Goal: Task Accomplishment & Management: Use online tool/utility

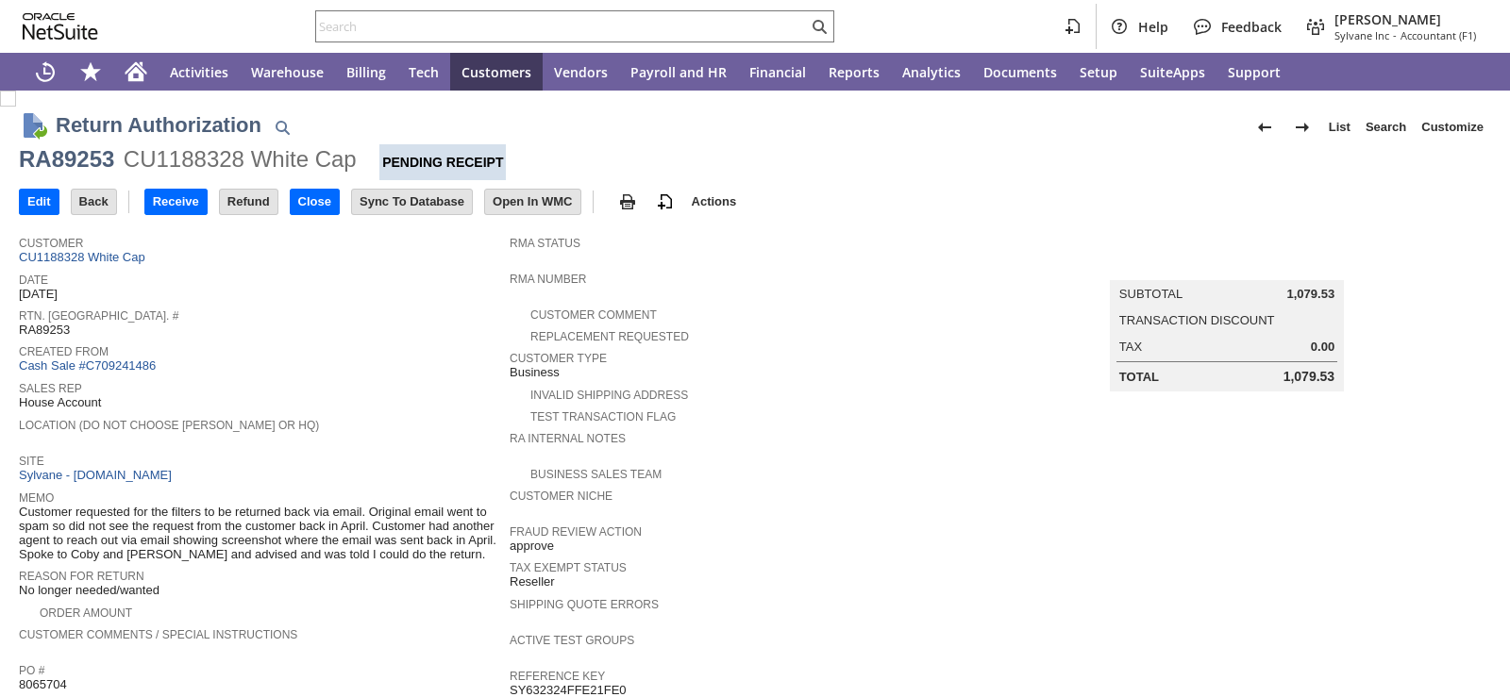
click at [350, 309] on span "Rtn. [GEOGRAPHIC_DATA]. #" at bounding box center [259, 313] width 481 height 19
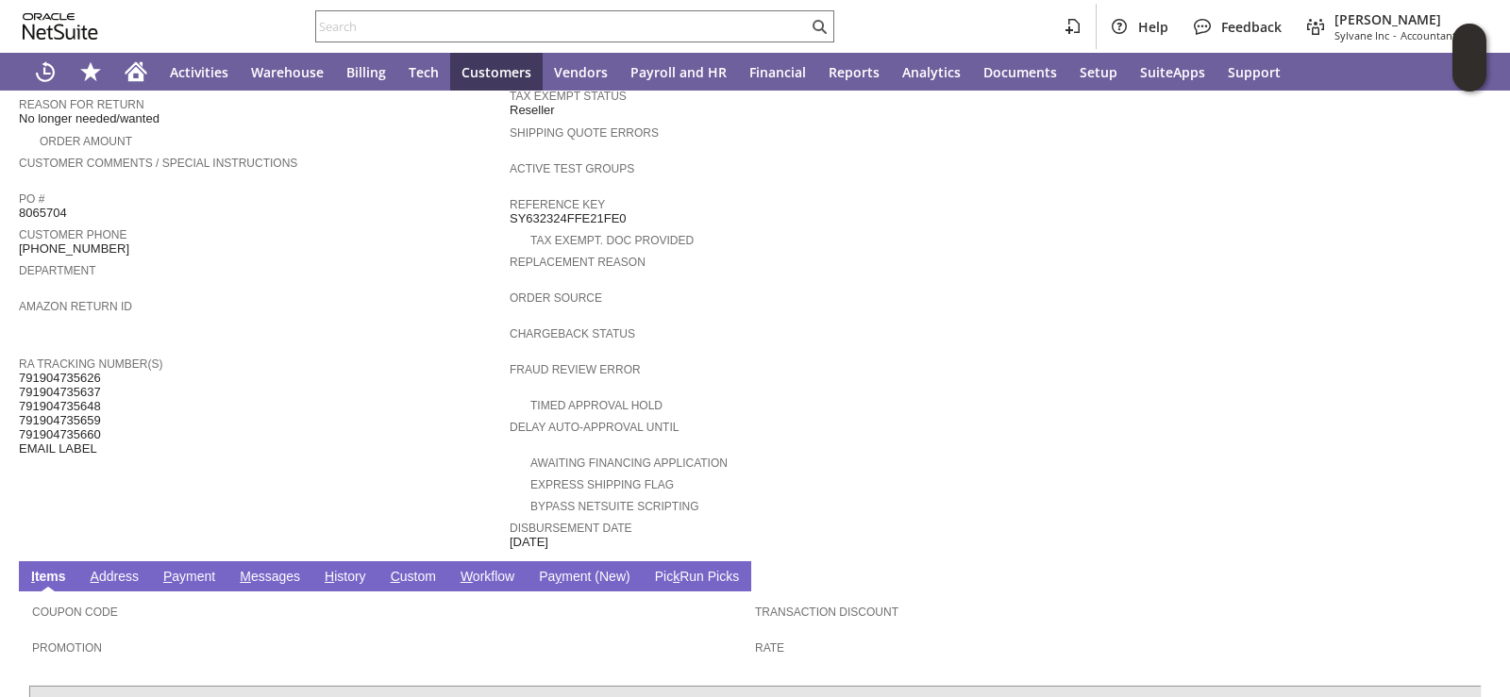
scroll to position [94, 0]
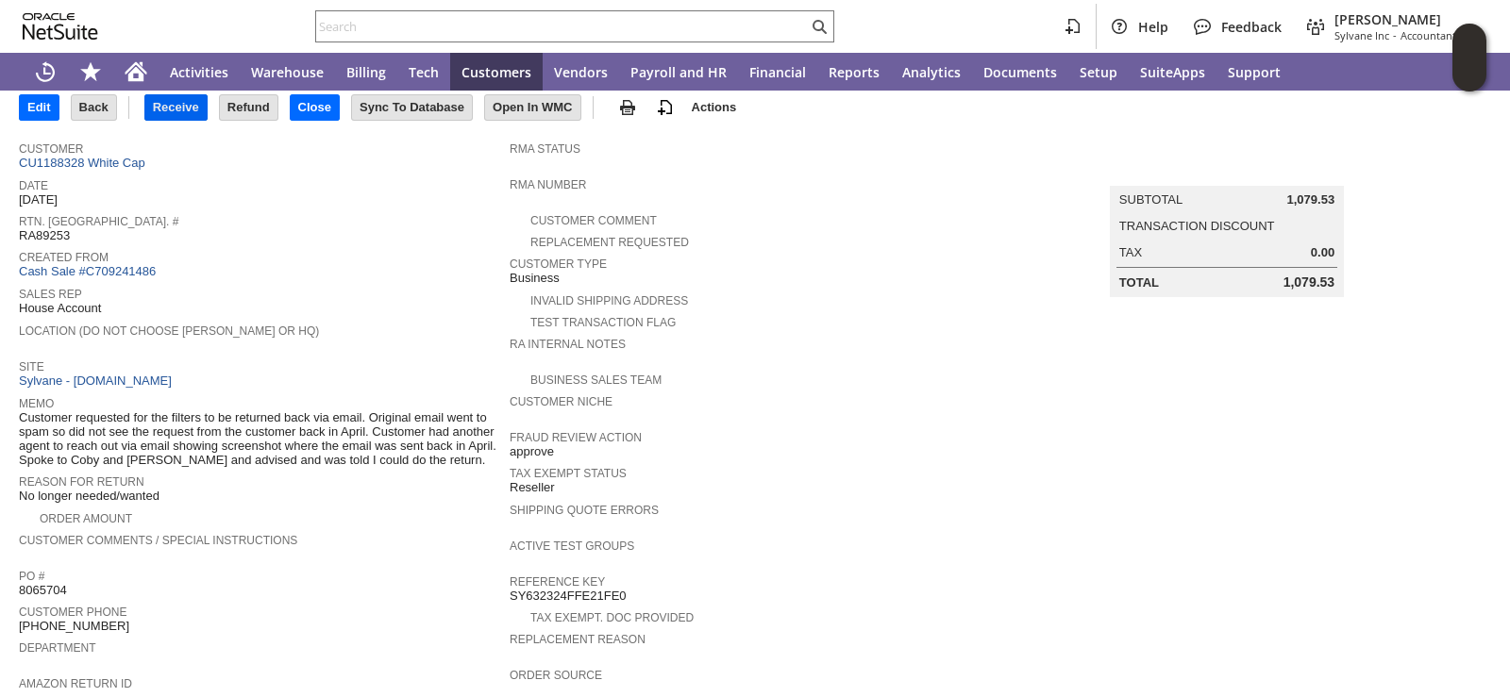
click at [193, 104] on input "Receive" at bounding box center [175, 107] width 61 height 25
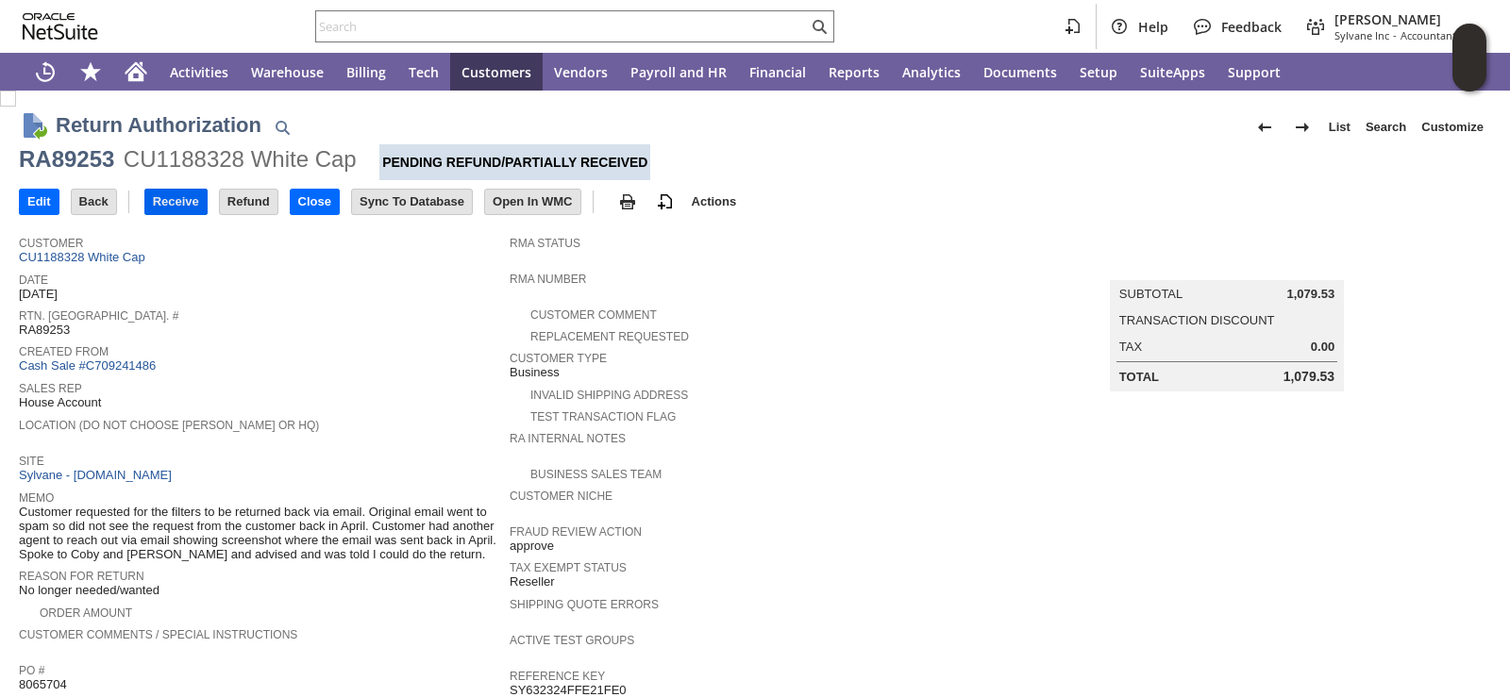
click at [180, 195] on input "Receive" at bounding box center [175, 202] width 61 height 25
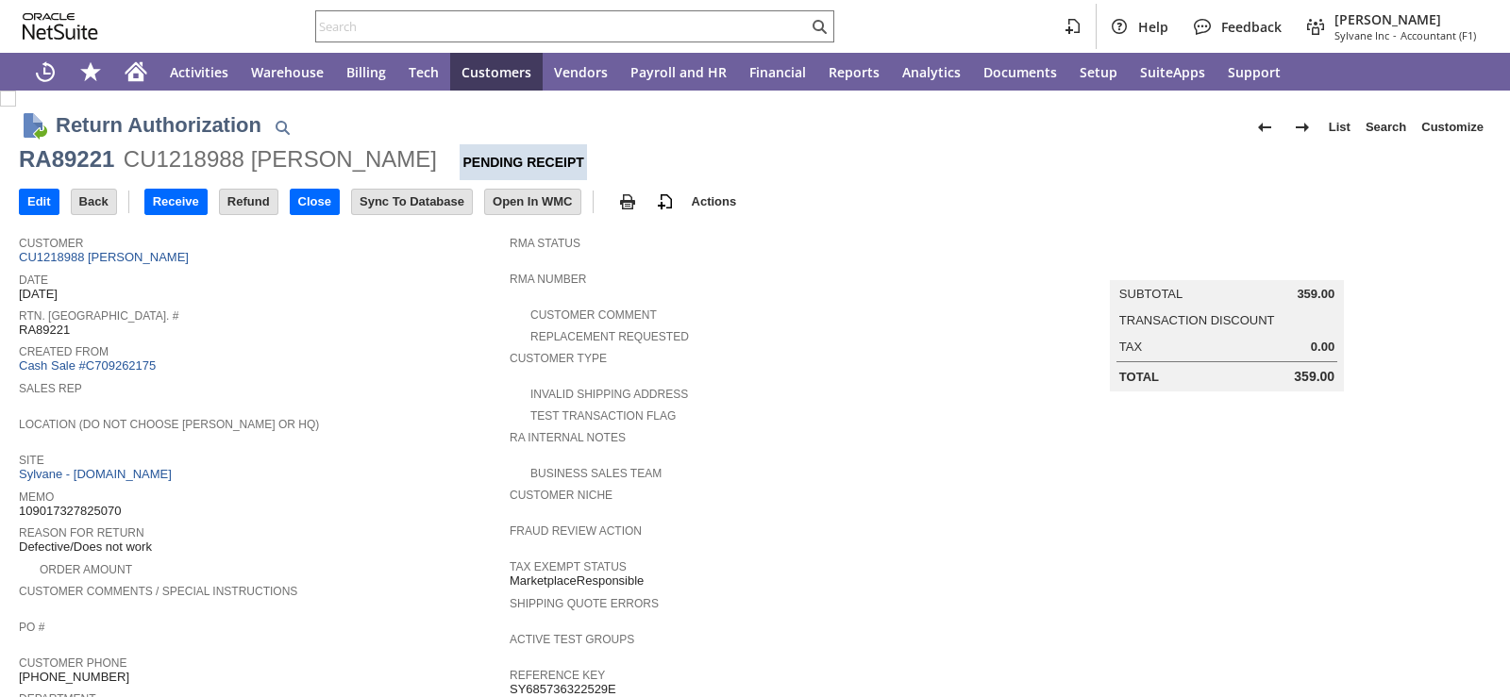
click at [440, 458] on span "Site" at bounding box center [259, 457] width 481 height 19
click at [188, 215] on td "Receive" at bounding box center [181, 201] width 75 height 35
click at [188, 208] on input "Receive" at bounding box center [175, 202] width 61 height 25
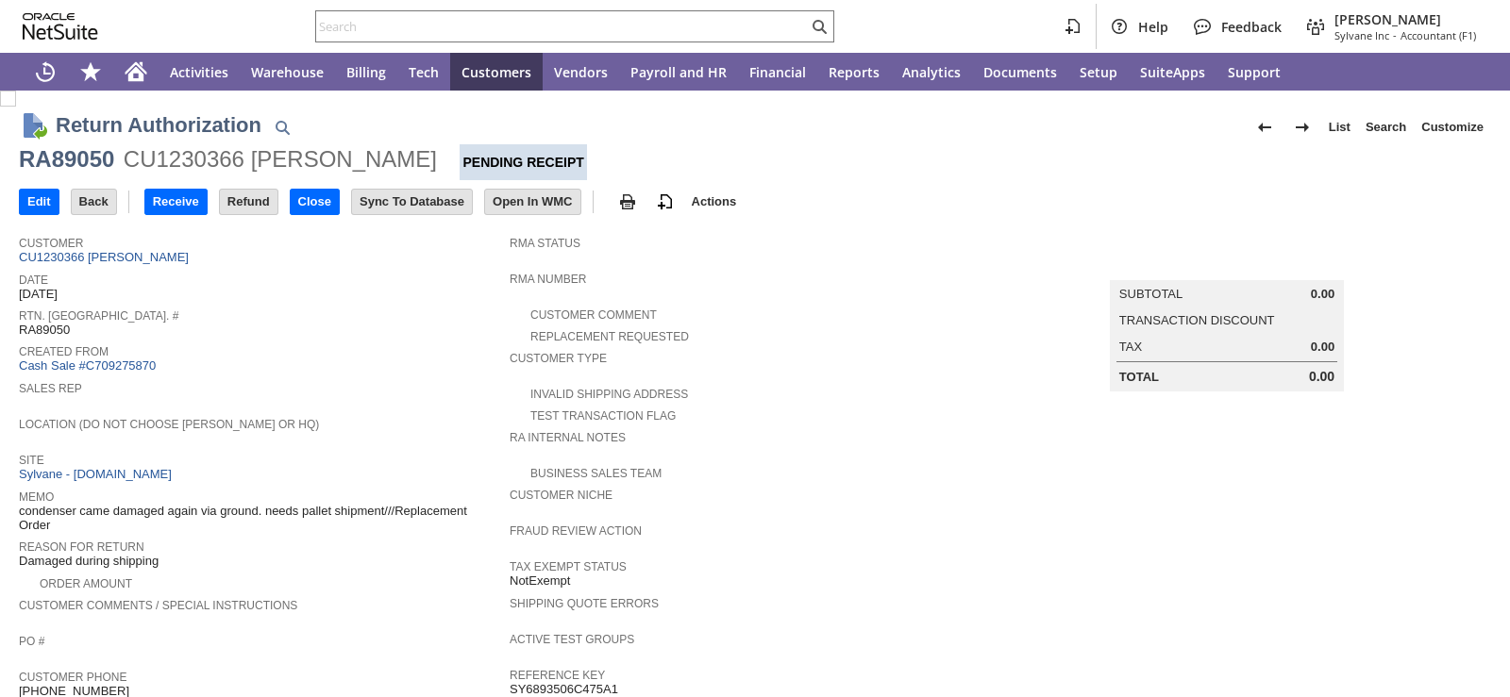
click at [386, 394] on div "Sales Rep" at bounding box center [259, 393] width 481 height 34
click at [782, 385] on div "Invalid Shipping Address" at bounding box center [754, 392] width 491 height 20
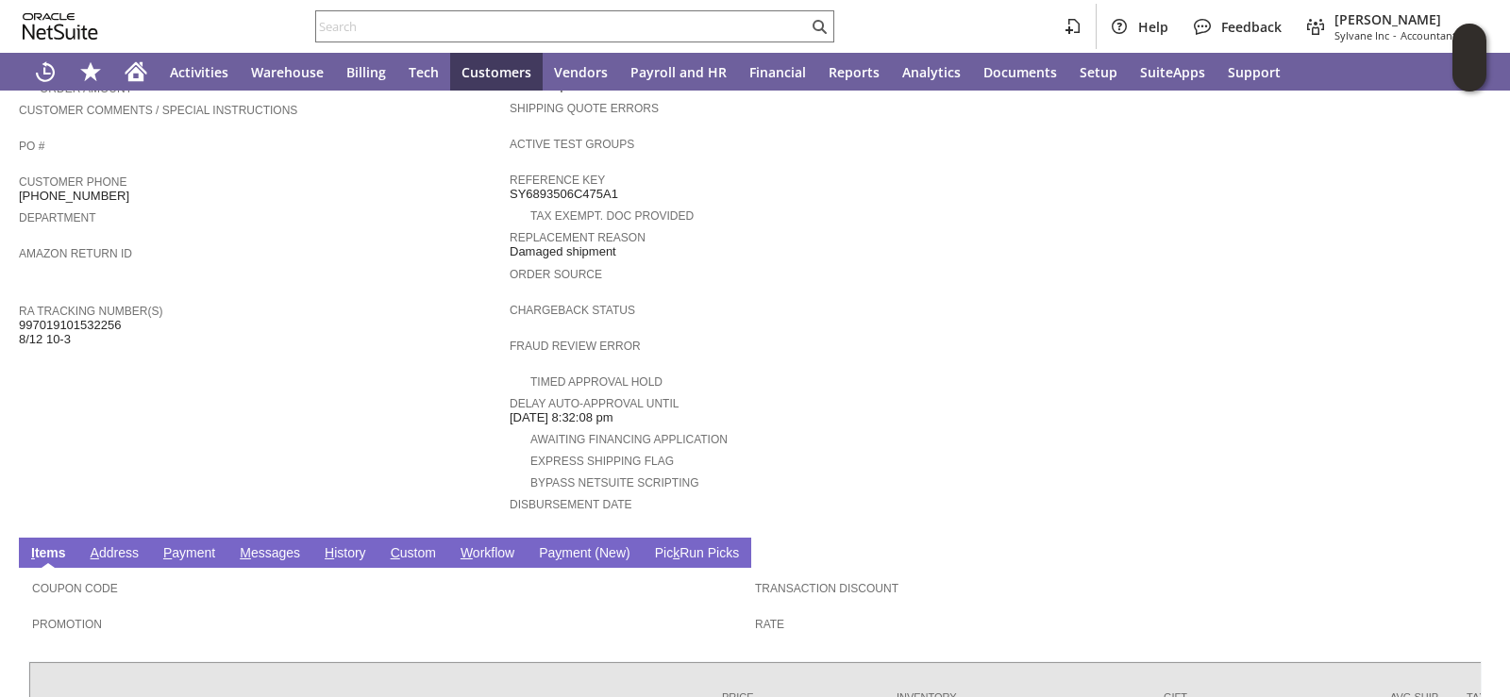
scroll to position [651, 0]
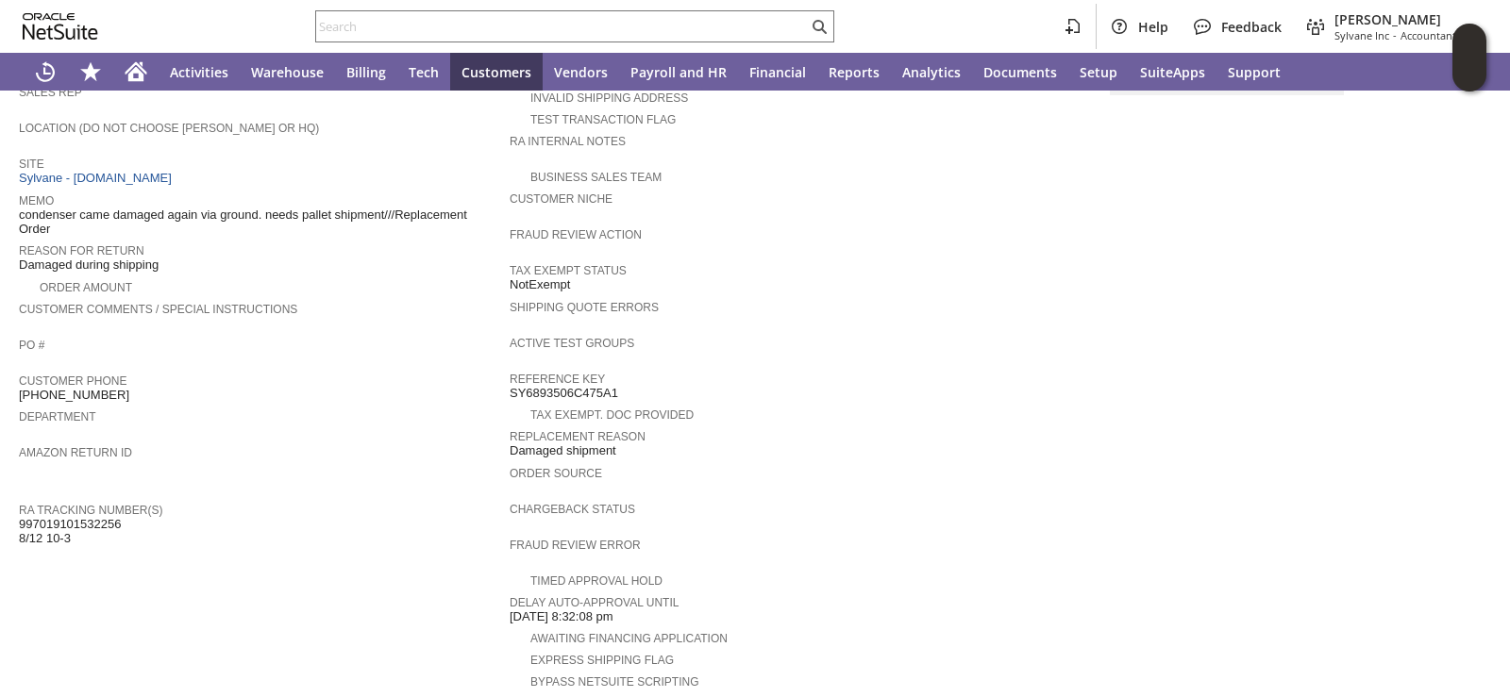
scroll to position [85, 0]
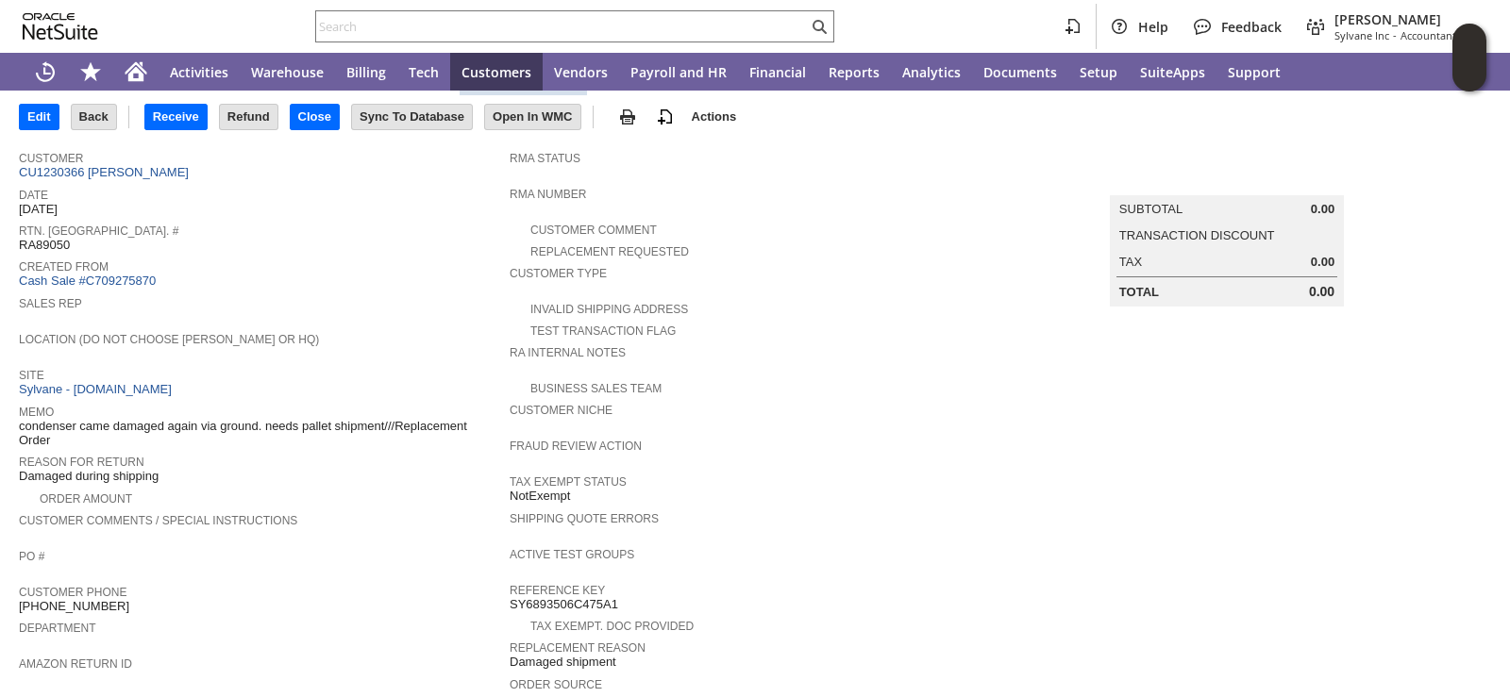
click at [369, 317] on div "Sales Rep" at bounding box center [259, 309] width 481 height 34
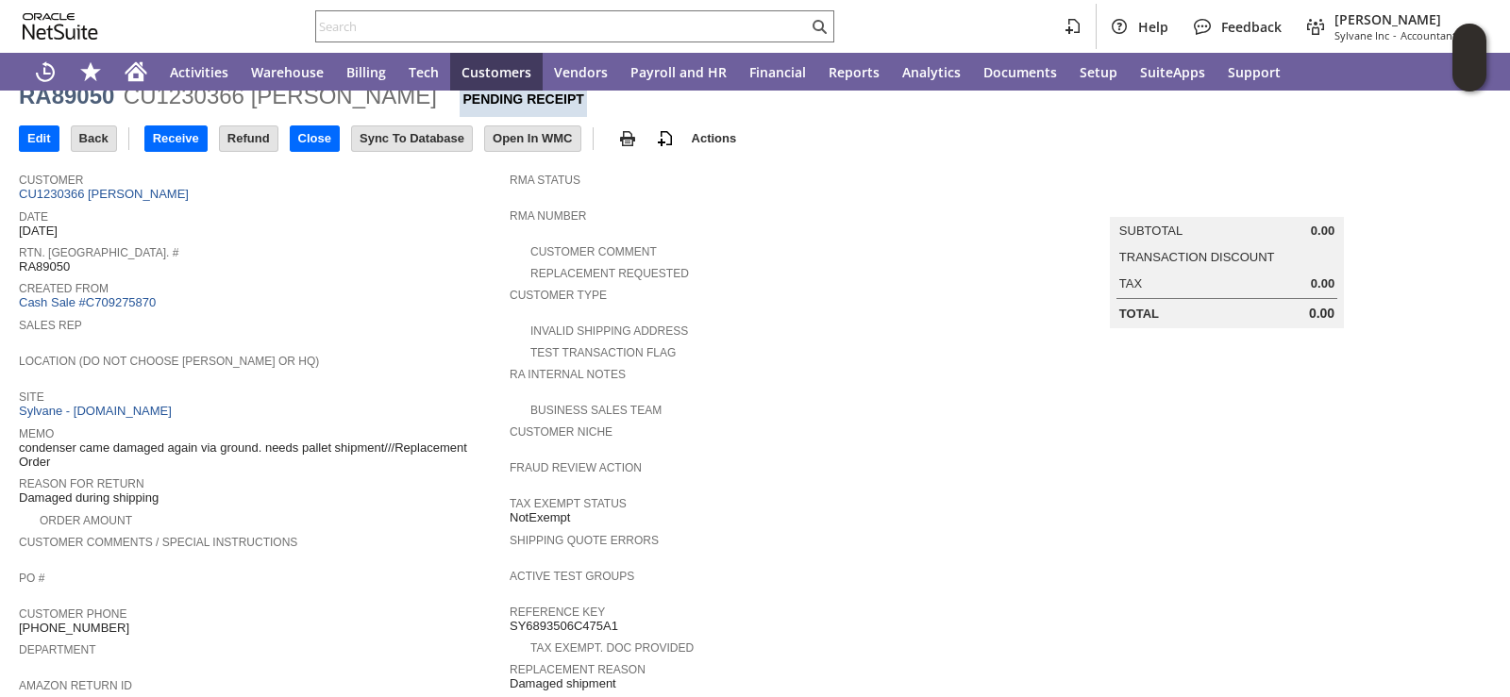
scroll to position [0, 0]
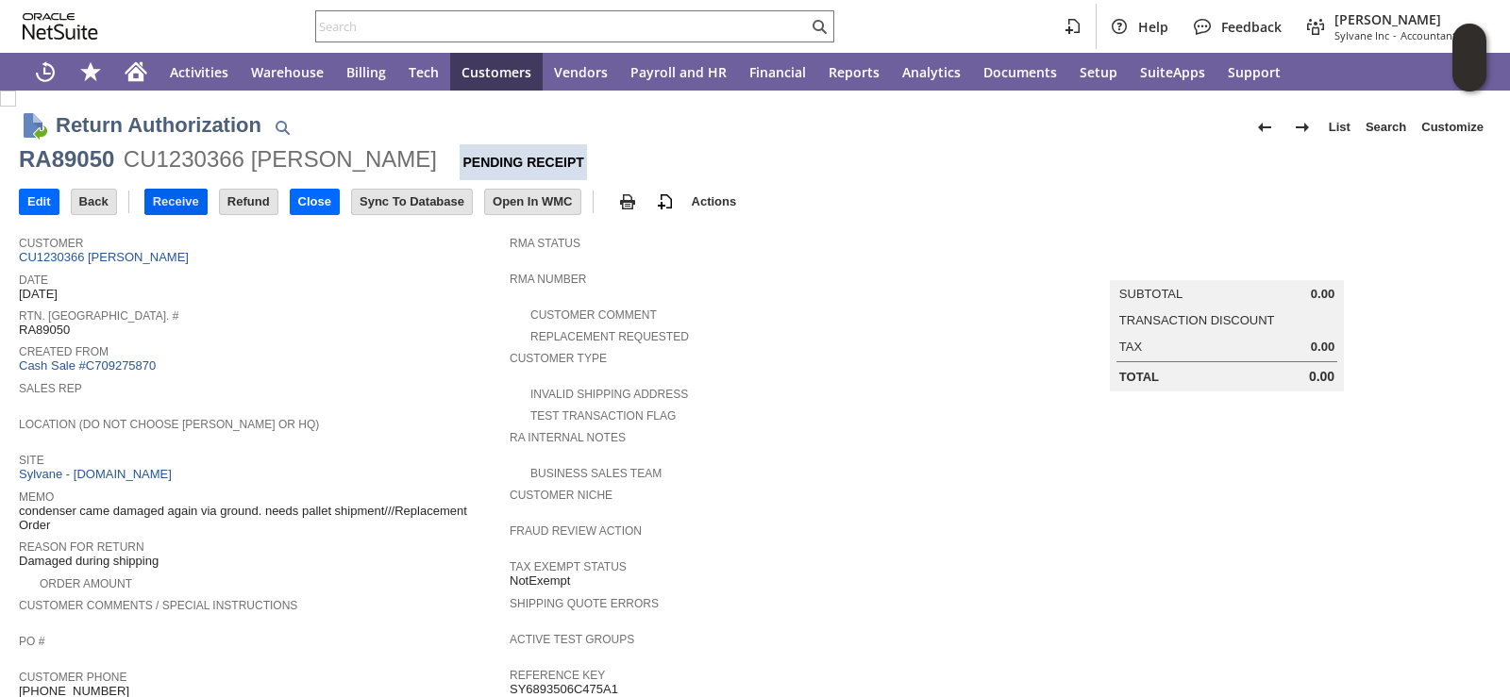
click at [181, 205] on input "Receive" at bounding box center [175, 202] width 61 height 25
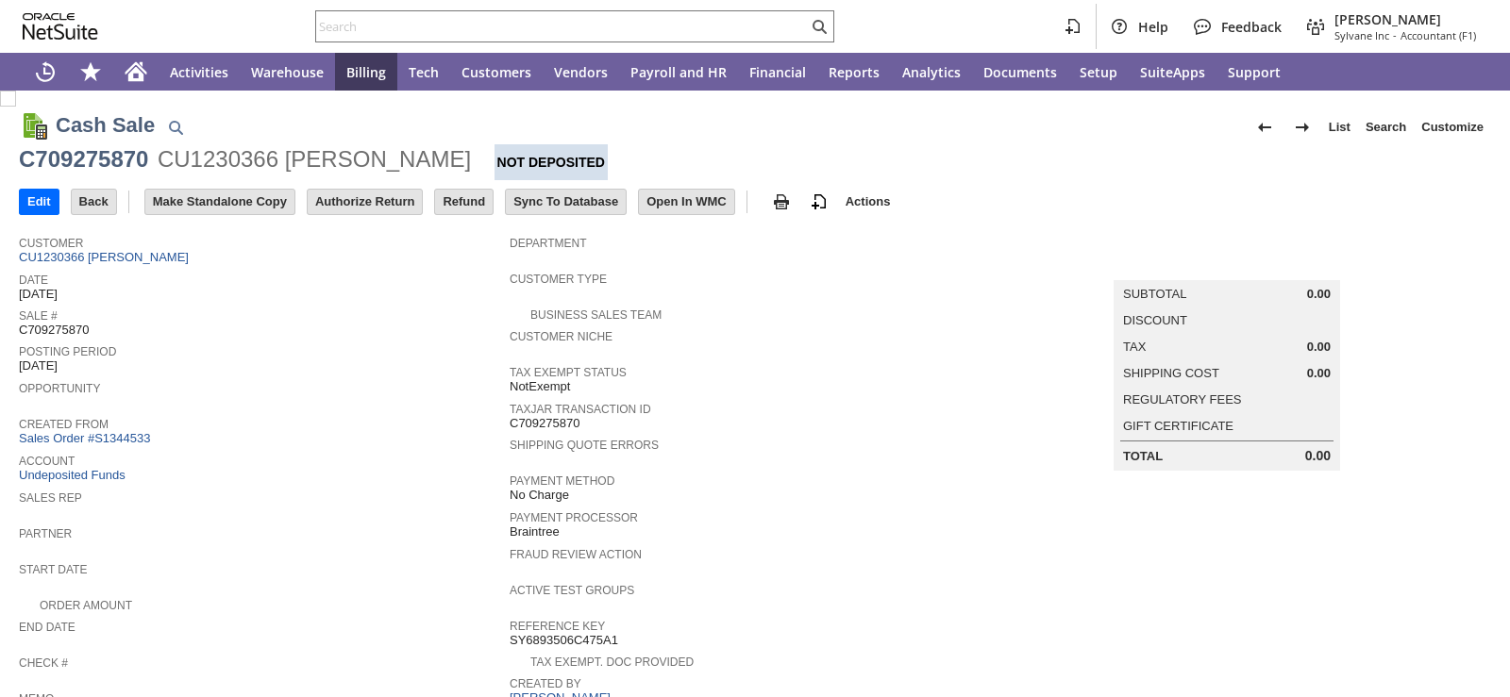
click at [426, 398] on div "Opportunity" at bounding box center [259, 393] width 481 height 34
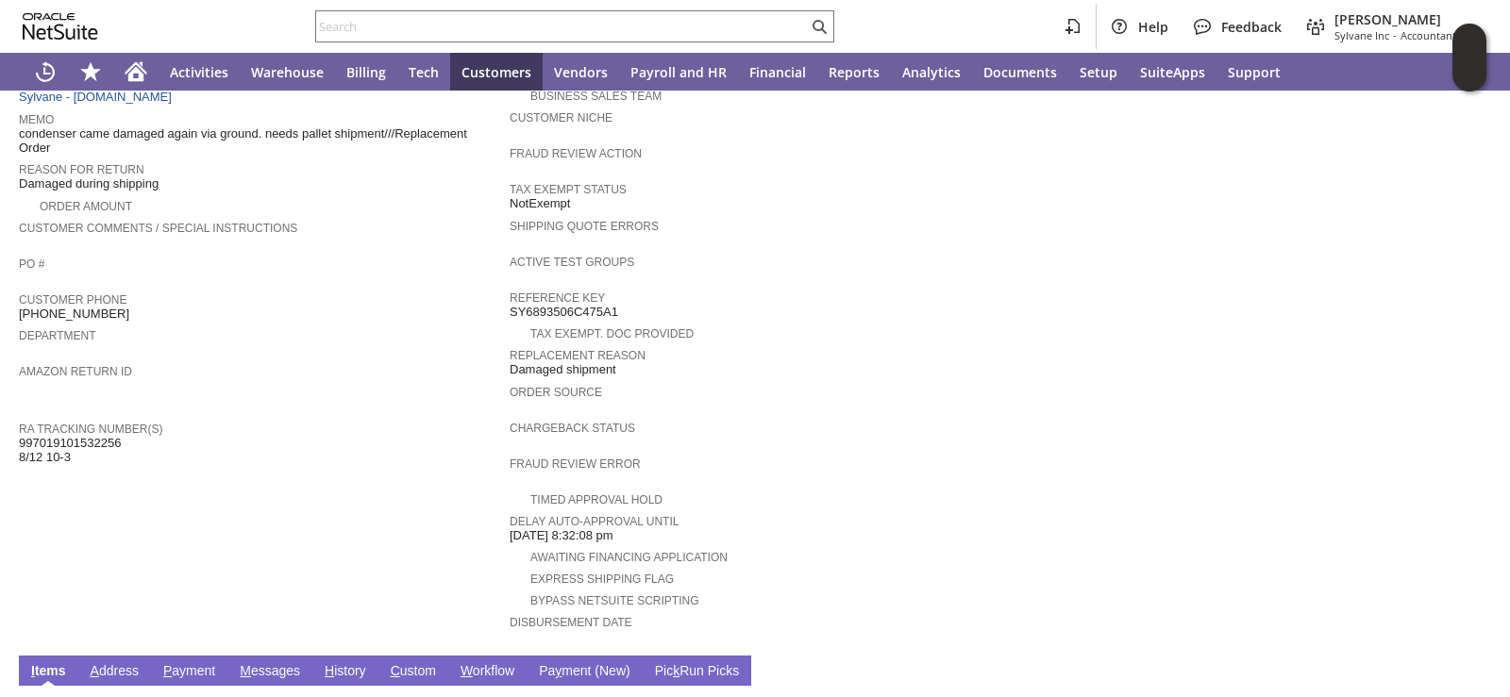
scroll to position [566, 0]
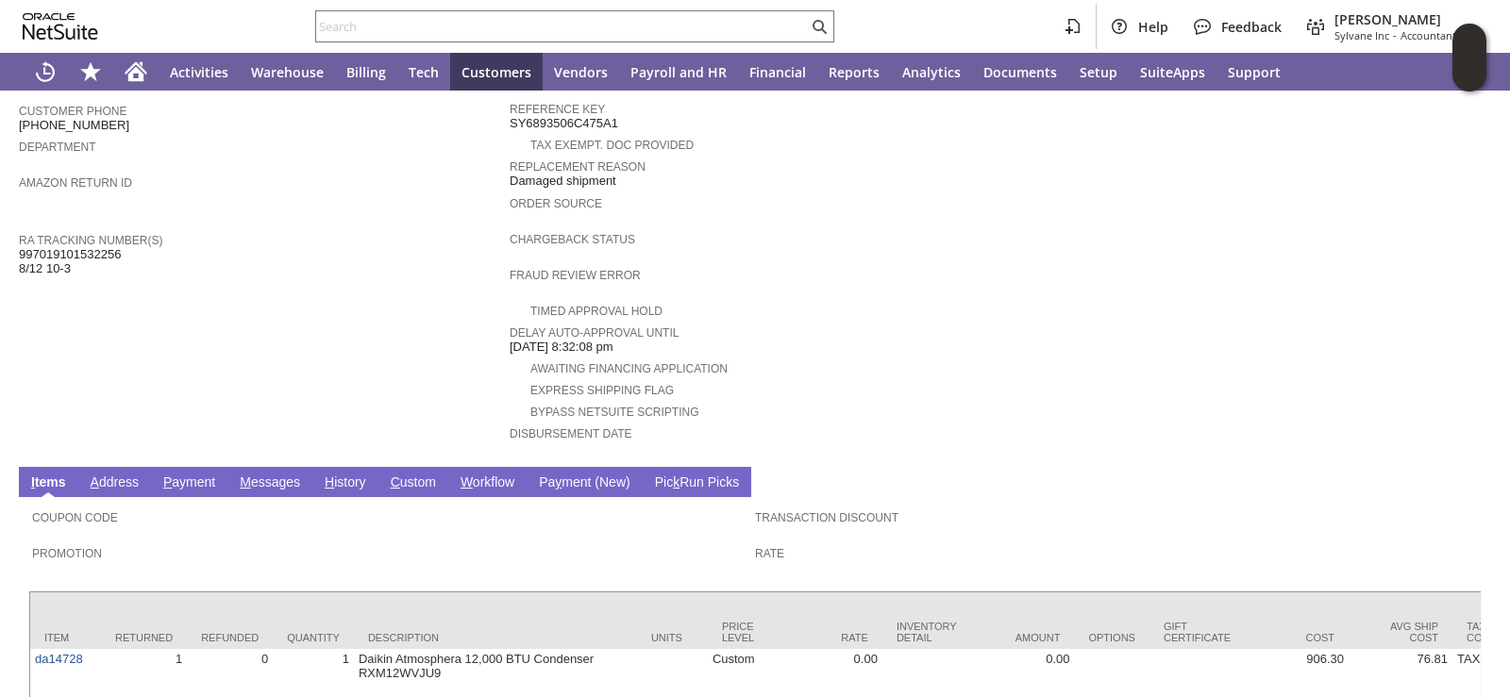
click at [352, 475] on link "H istory" at bounding box center [345, 484] width 51 height 18
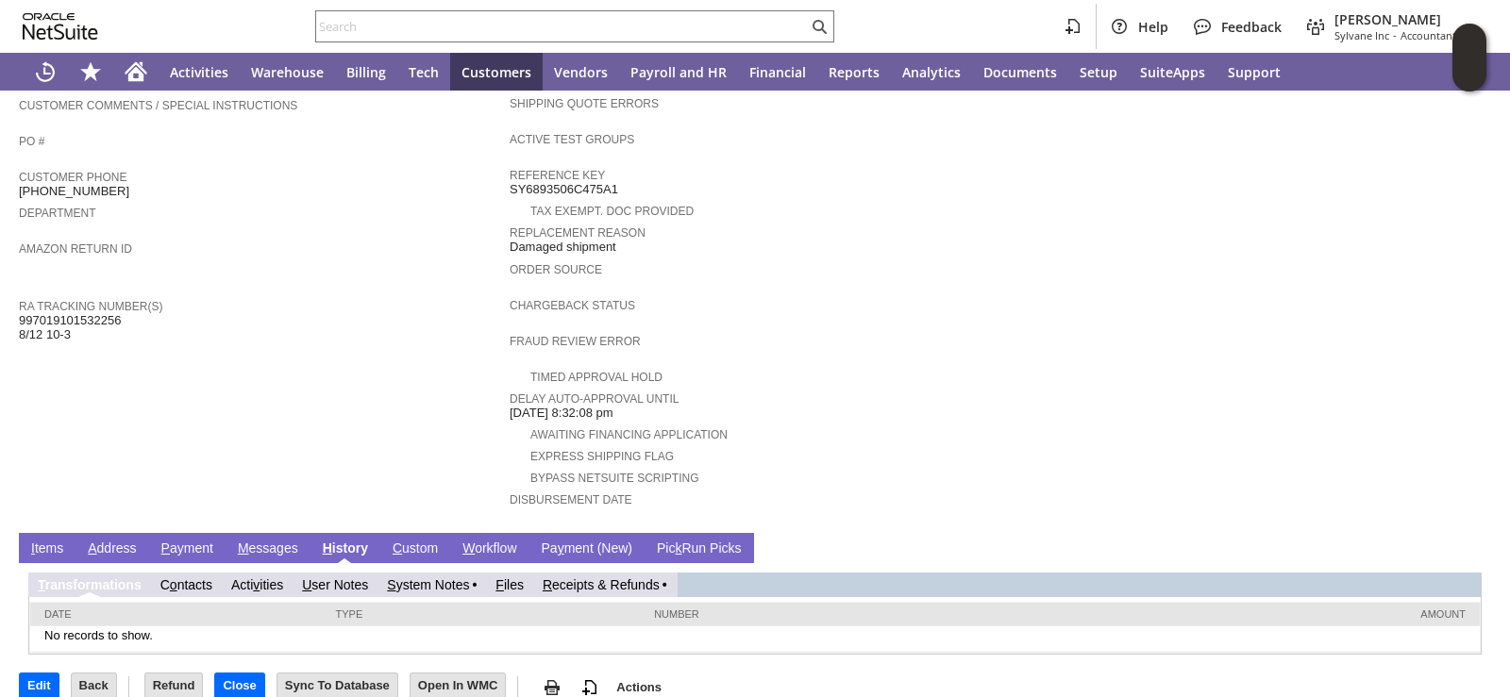
scroll to position [0, 0]
click at [424, 577] on link "S ystem Notes" at bounding box center [428, 584] width 82 height 15
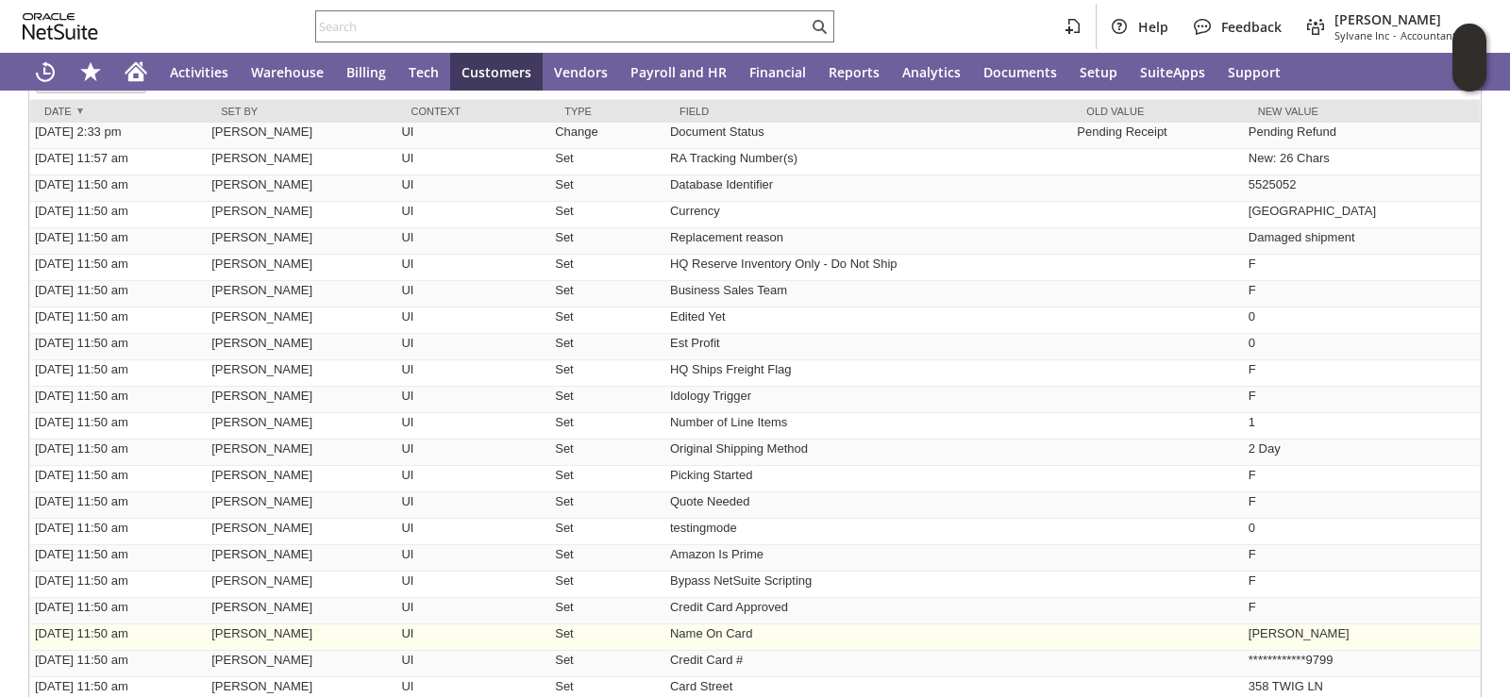
scroll to position [940, 0]
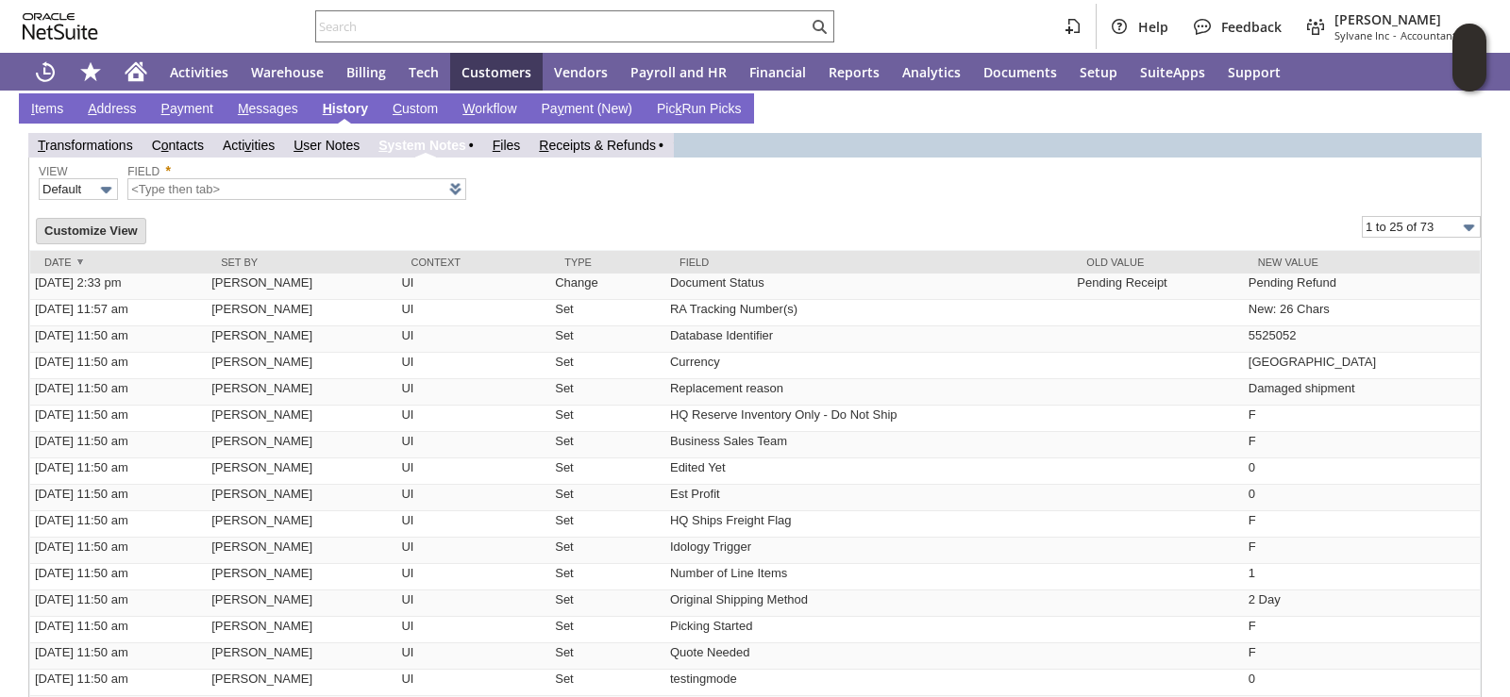
click at [1366, 211] on div "Customize View 1 to 25 of 73" at bounding box center [754, 230] width 1451 height 39
click at [1373, 216] on input "1 to 25 of 73" at bounding box center [1420, 227] width 119 height 22
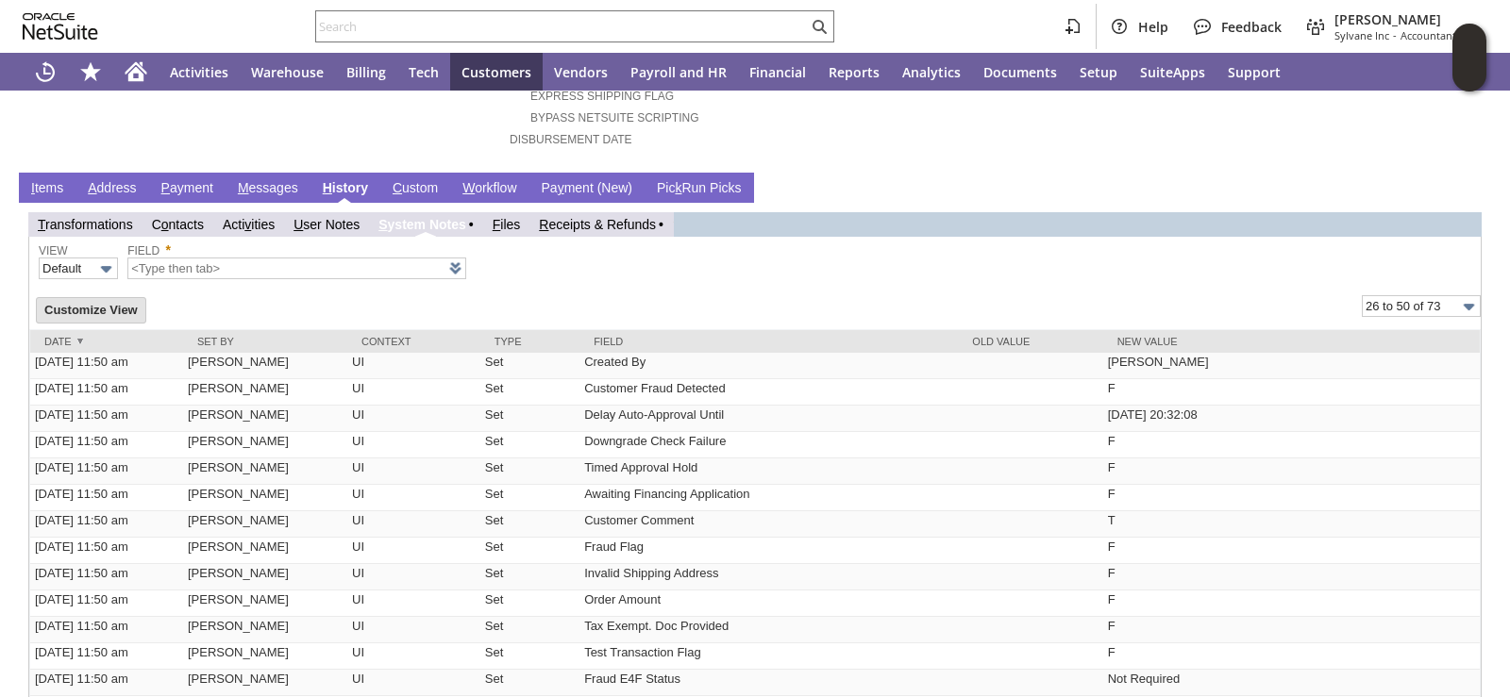
scroll to position [845, 0]
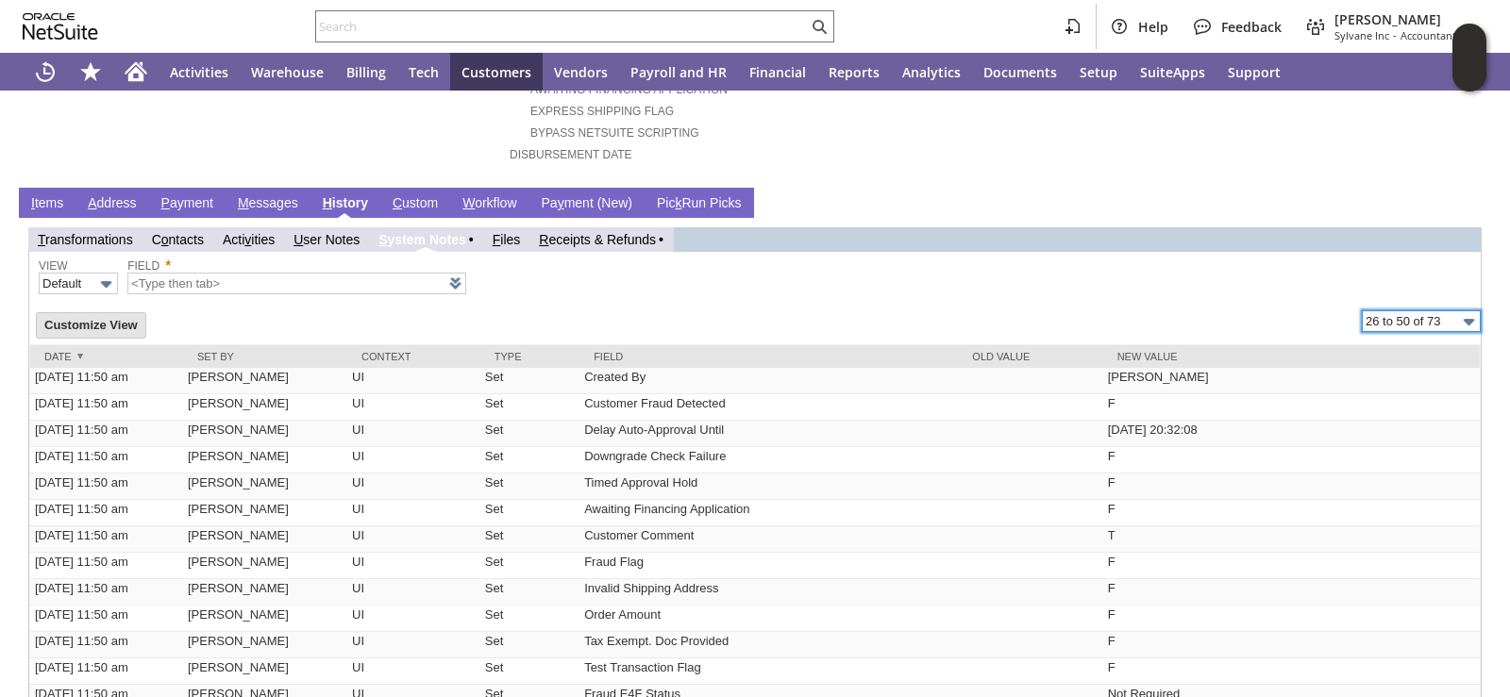
click at [1421, 310] on input "26 to 50 of 73" at bounding box center [1420, 321] width 119 height 22
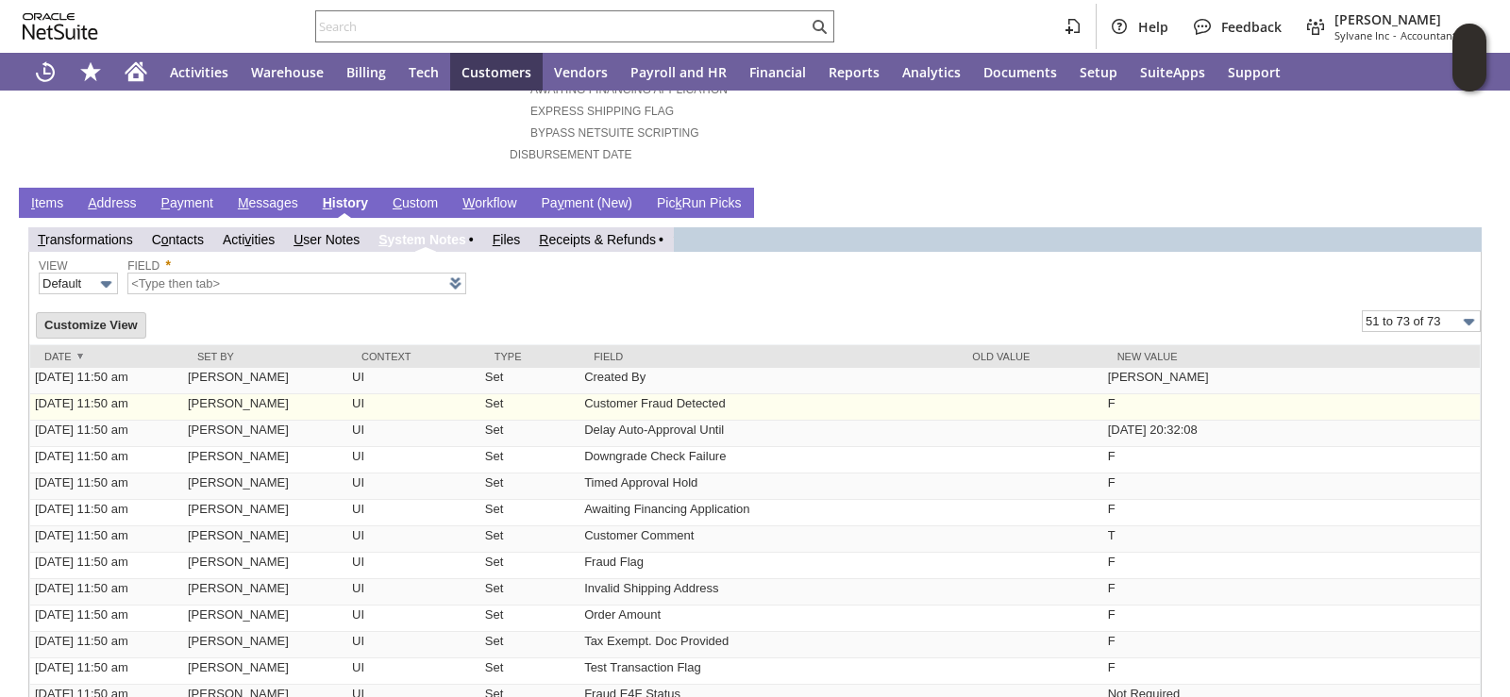
type input "51 to 73 of 73"
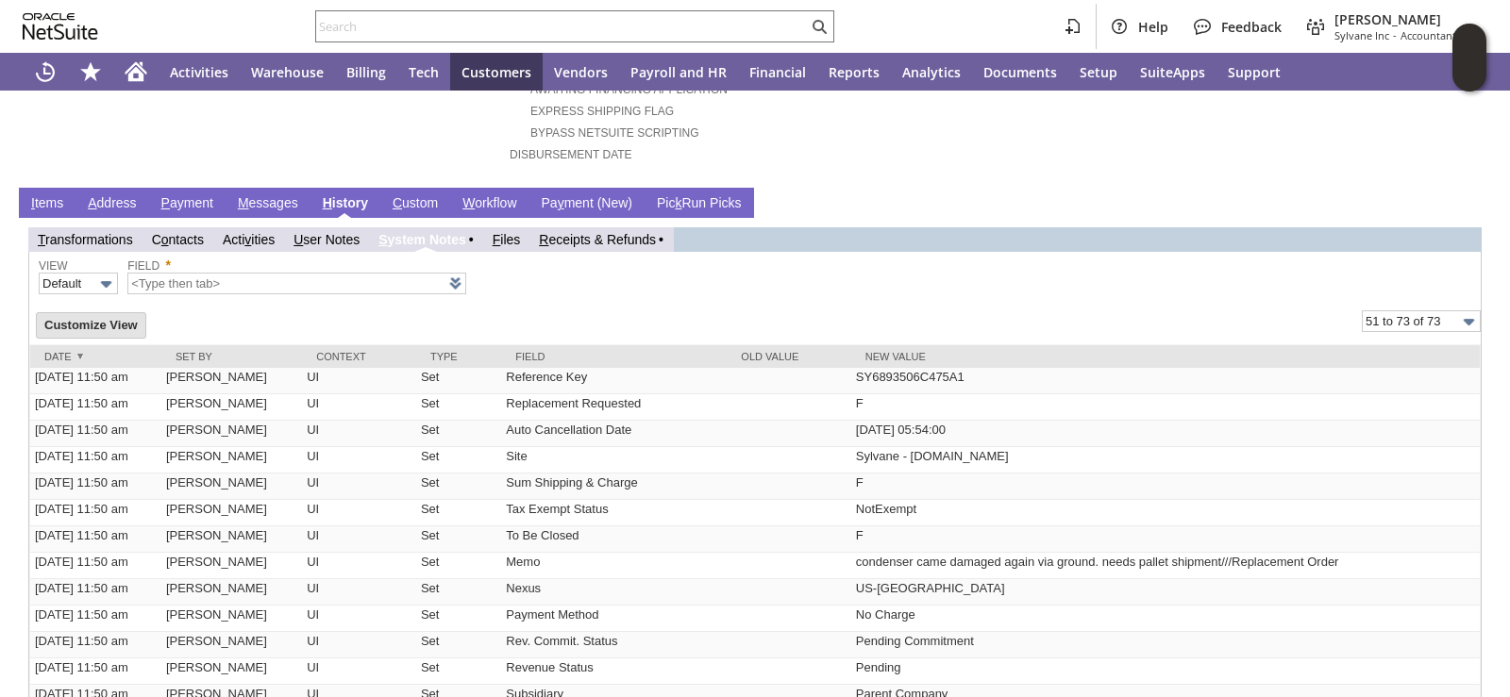
click at [58, 195] on link "I tems" at bounding box center [47, 204] width 42 height 18
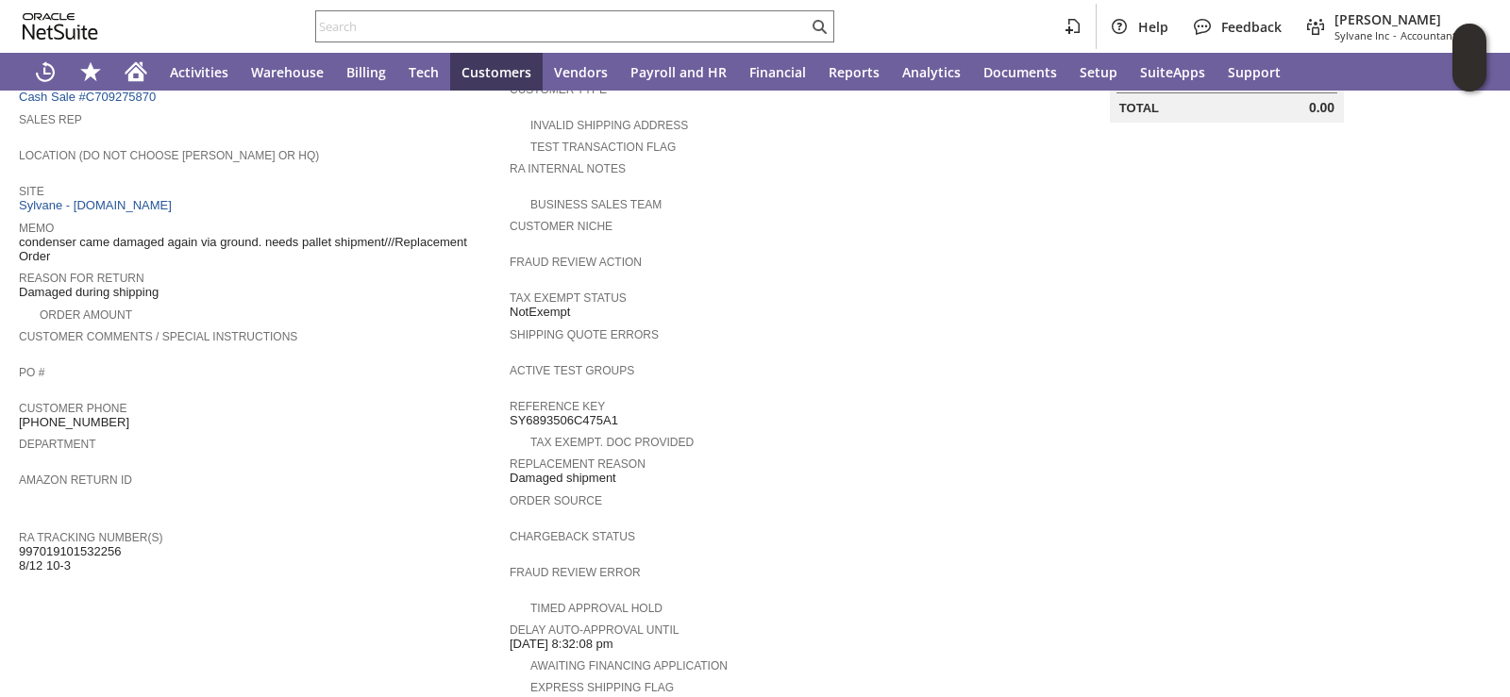
scroll to position [85, 0]
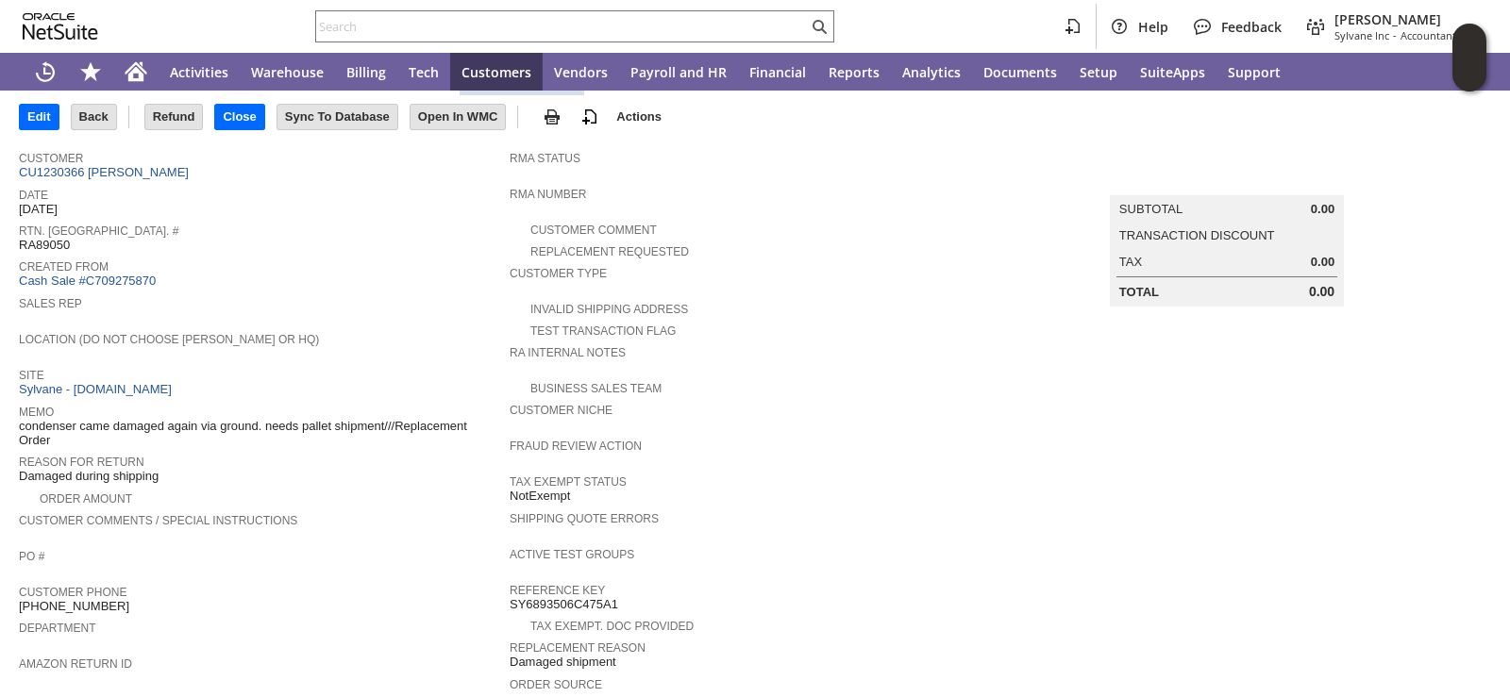
click at [462, 184] on span "Date" at bounding box center [259, 192] width 481 height 19
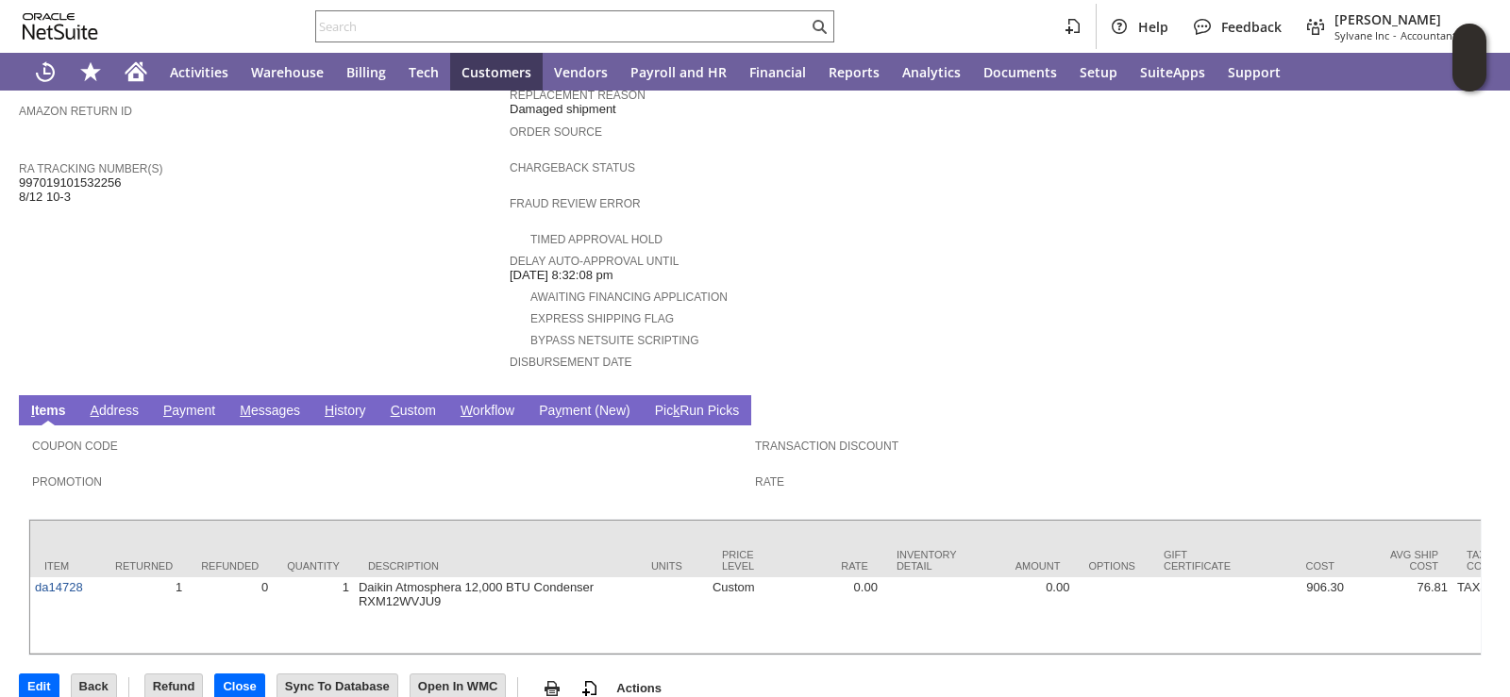
scroll to position [651, 0]
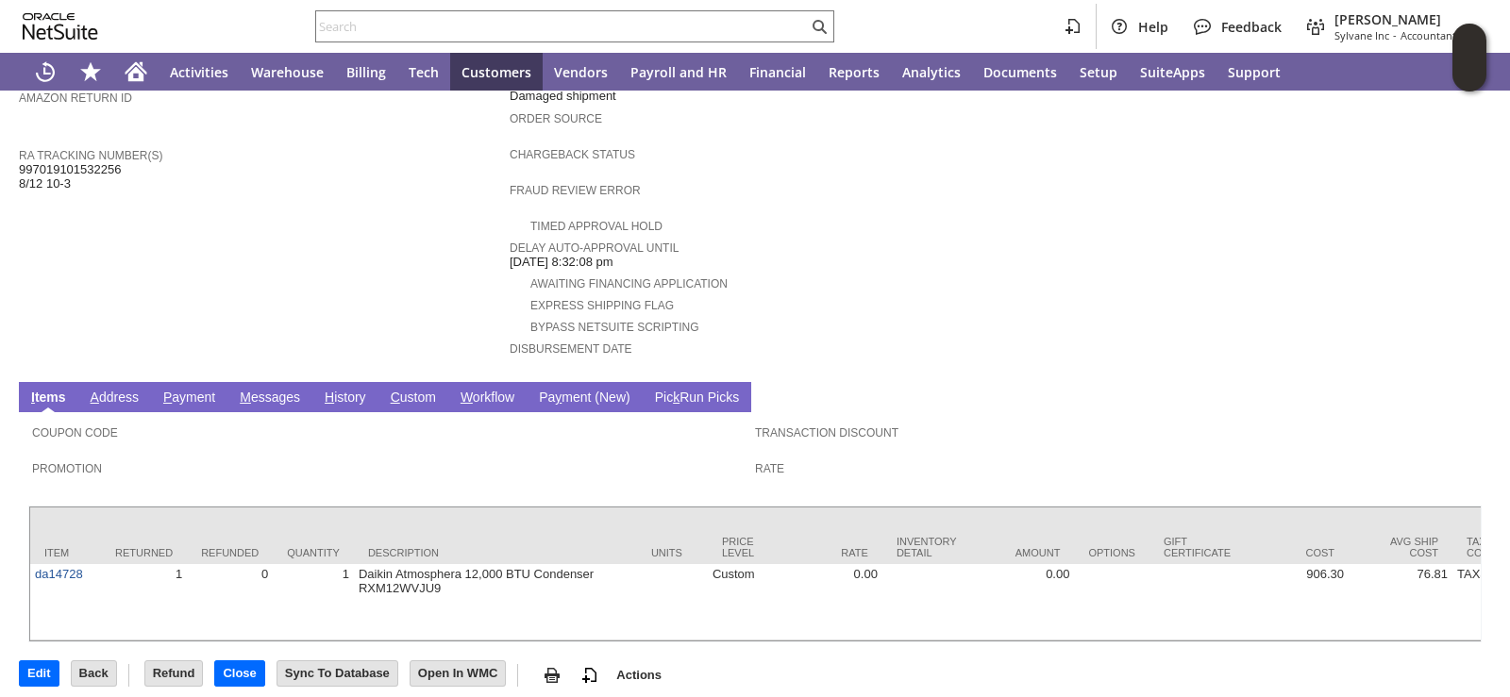
click at [351, 390] on link "H istory" at bounding box center [345, 399] width 51 height 18
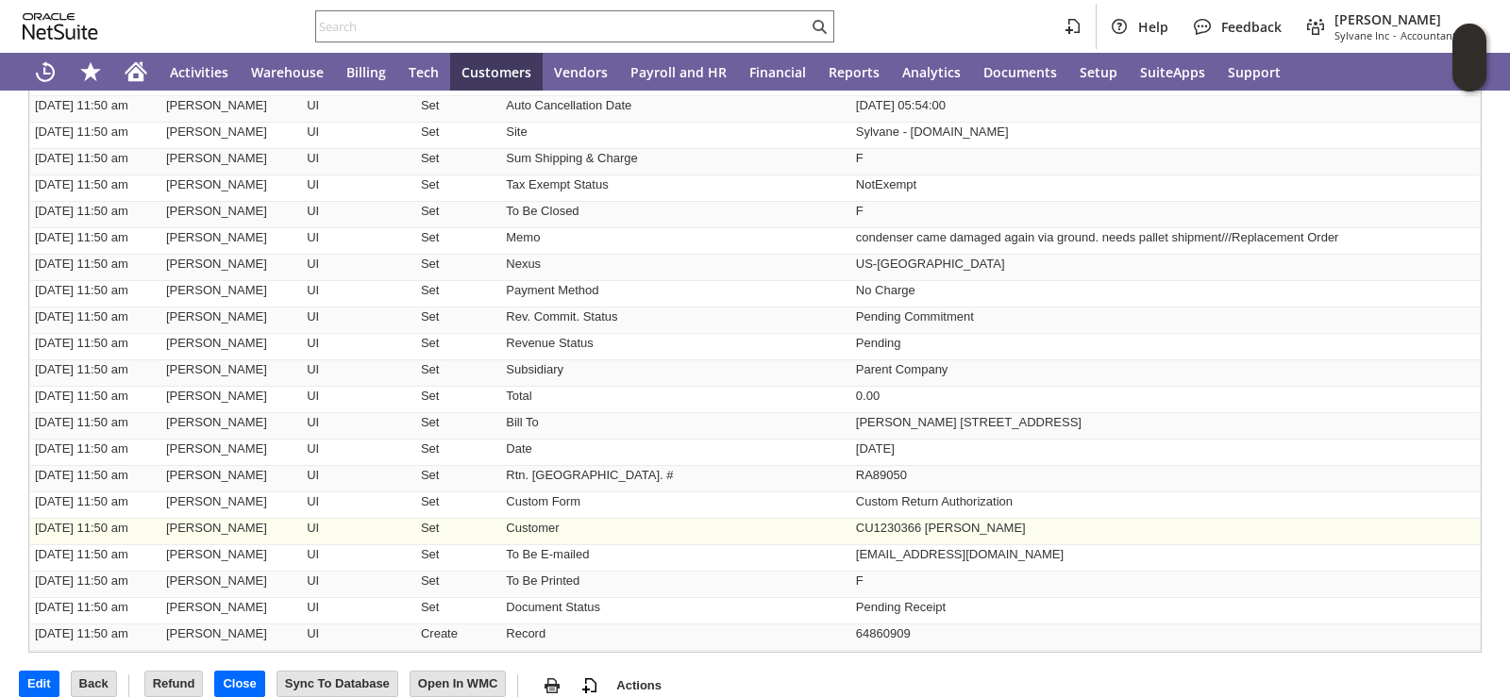
scroll to position [698, 0]
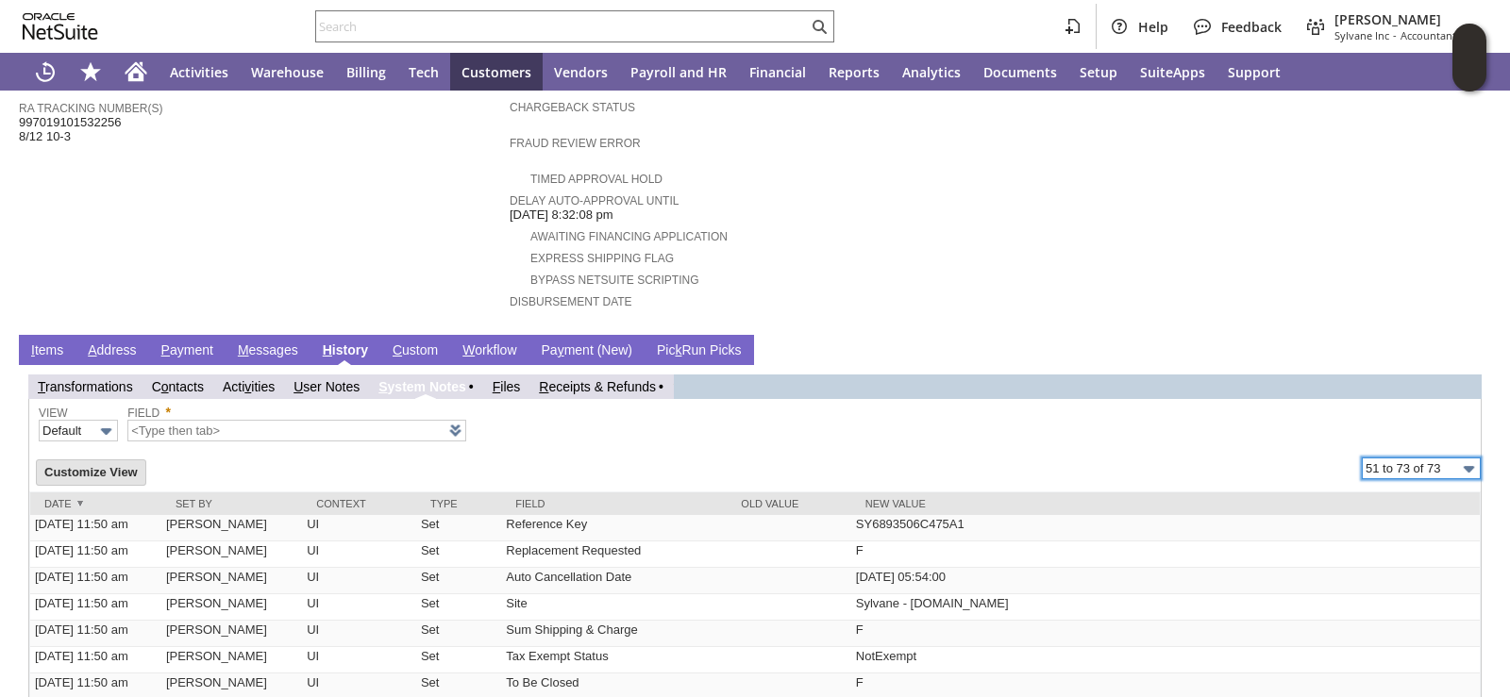
click at [1389, 458] on input "51 to 73 of 73" at bounding box center [1420, 469] width 119 height 22
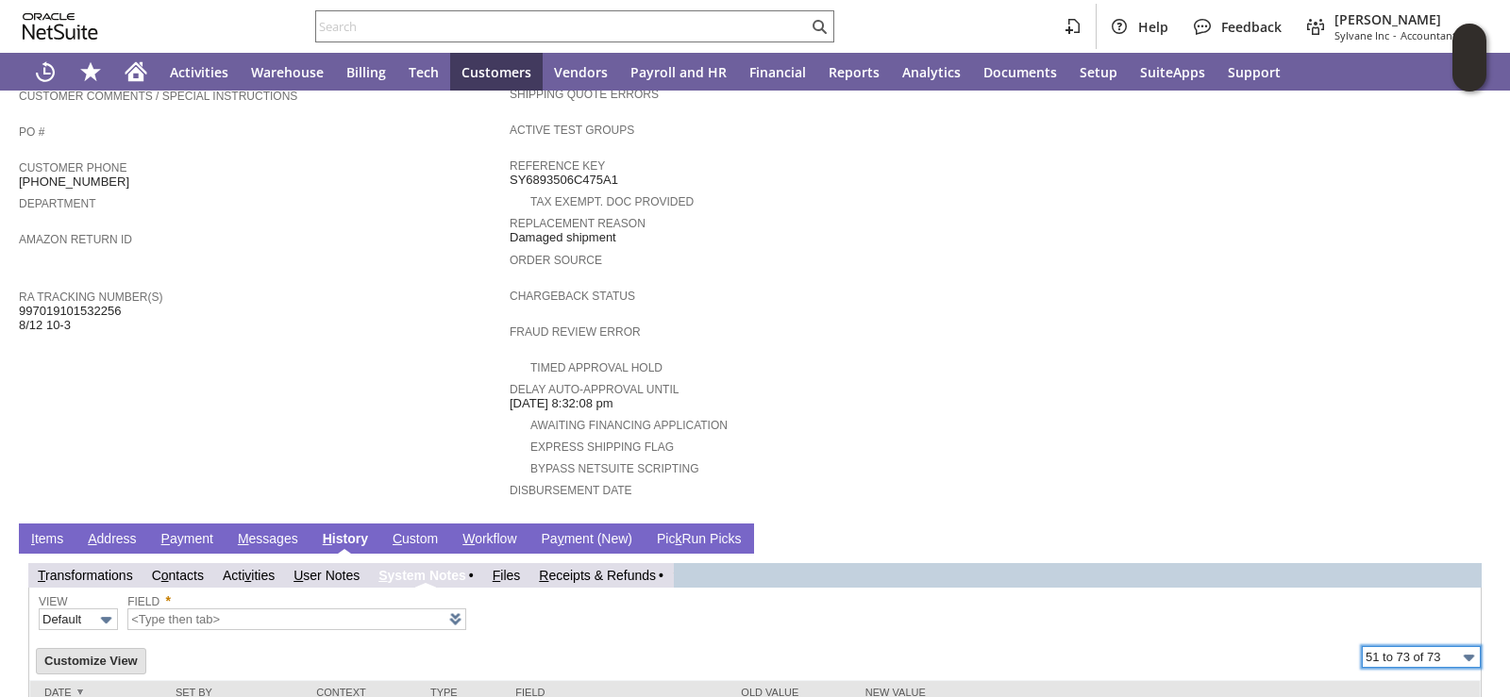
scroll to position [0, 0]
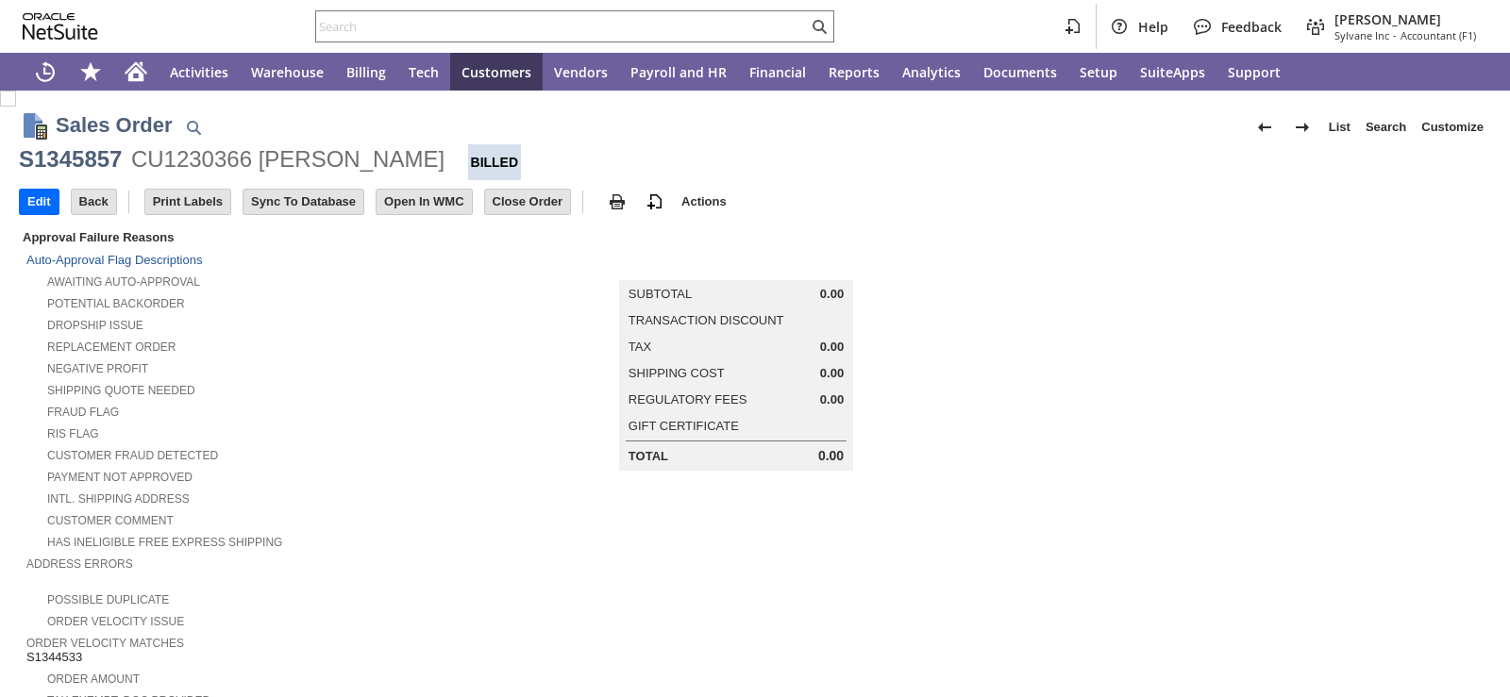
scroll to position [943, 0]
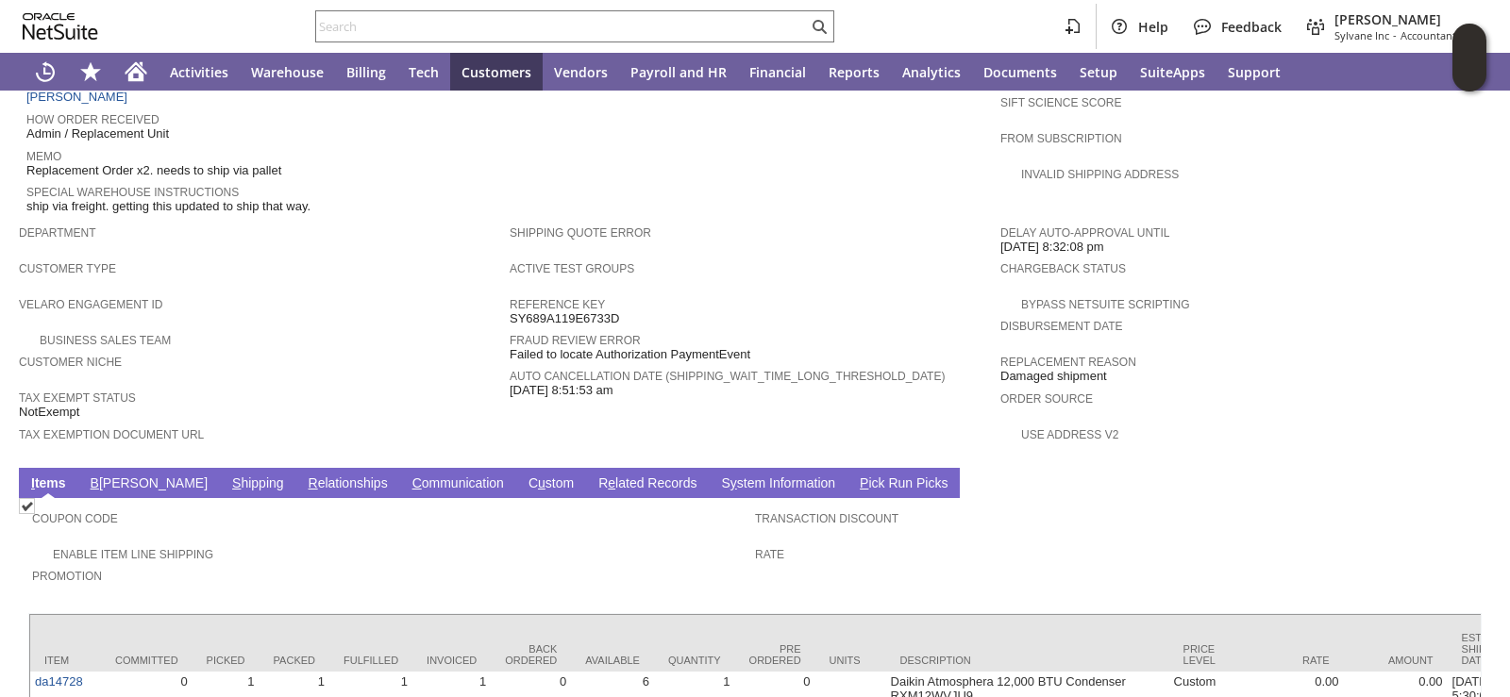
click at [227, 476] on link "S hipping" at bounding box center [257, 485] width 61 height 18
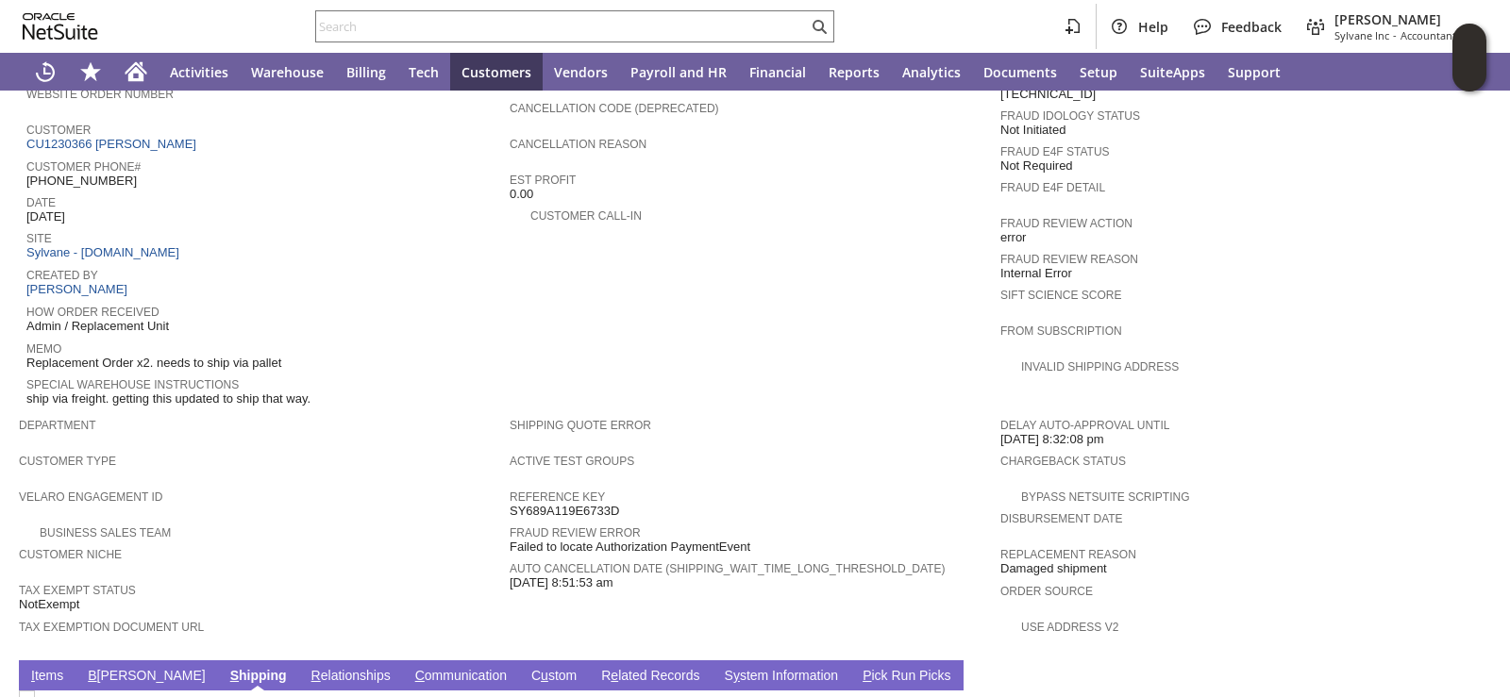
scroll to position [675, 0]
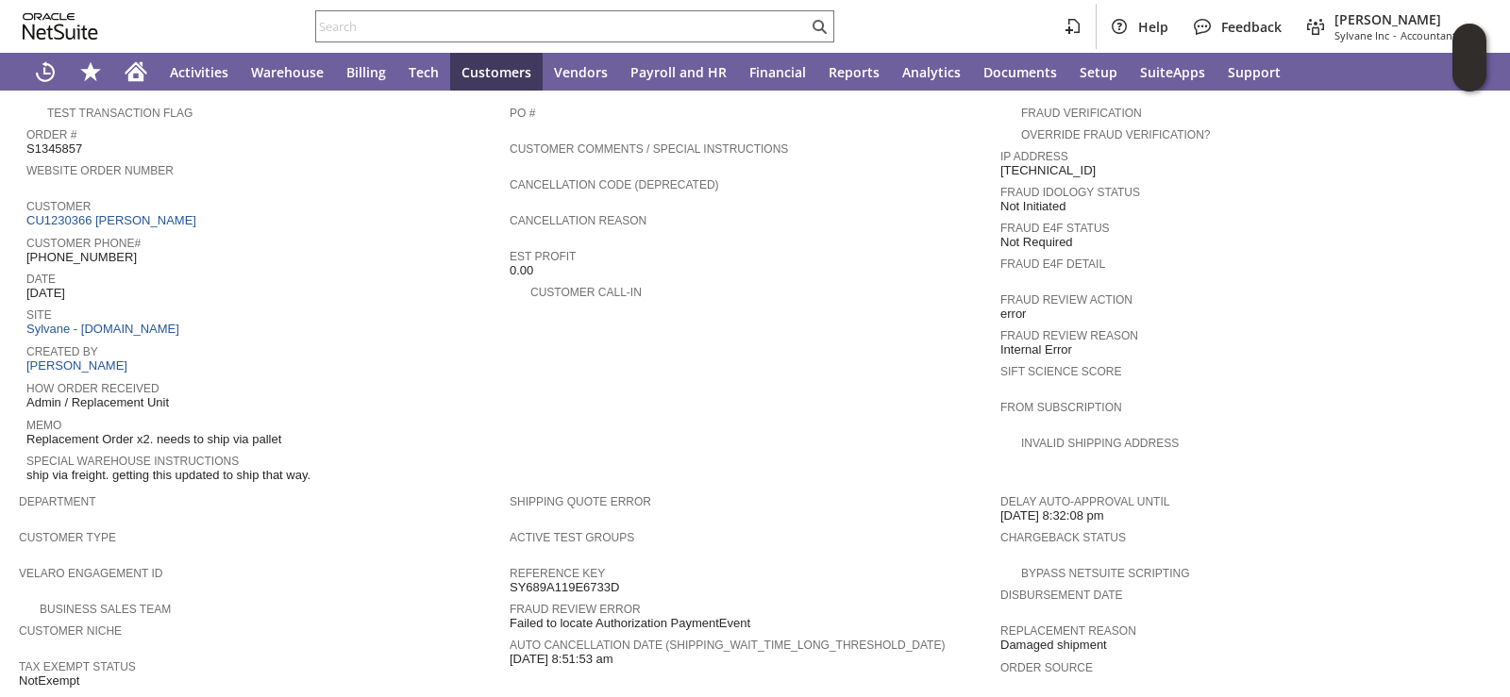
click at [426, 449] on div "Special Warehouse Instructions ship via freight. getting this updated to ship t…" at bounding box center [263, 466] width 474 height 34
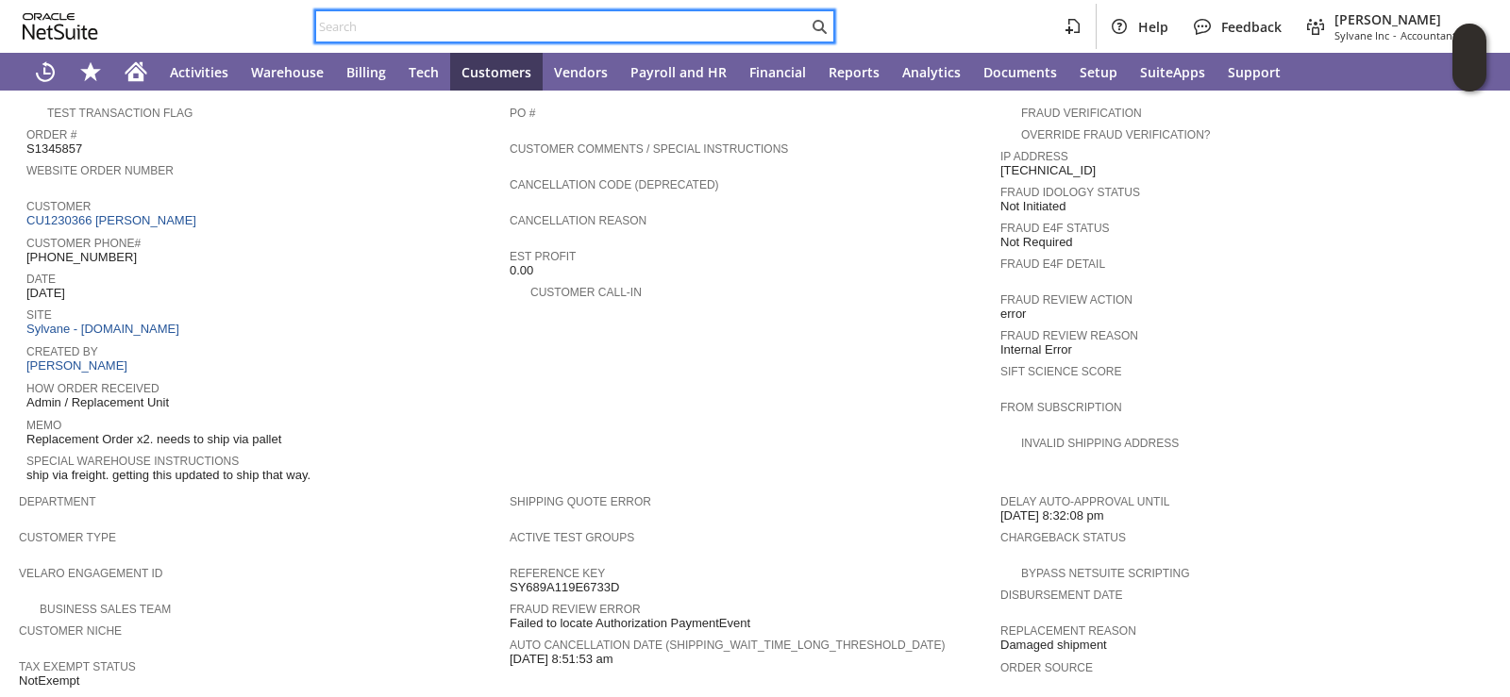
click at [373, 30] on input "text" at bounding box center [562, 26] width 492 height 23
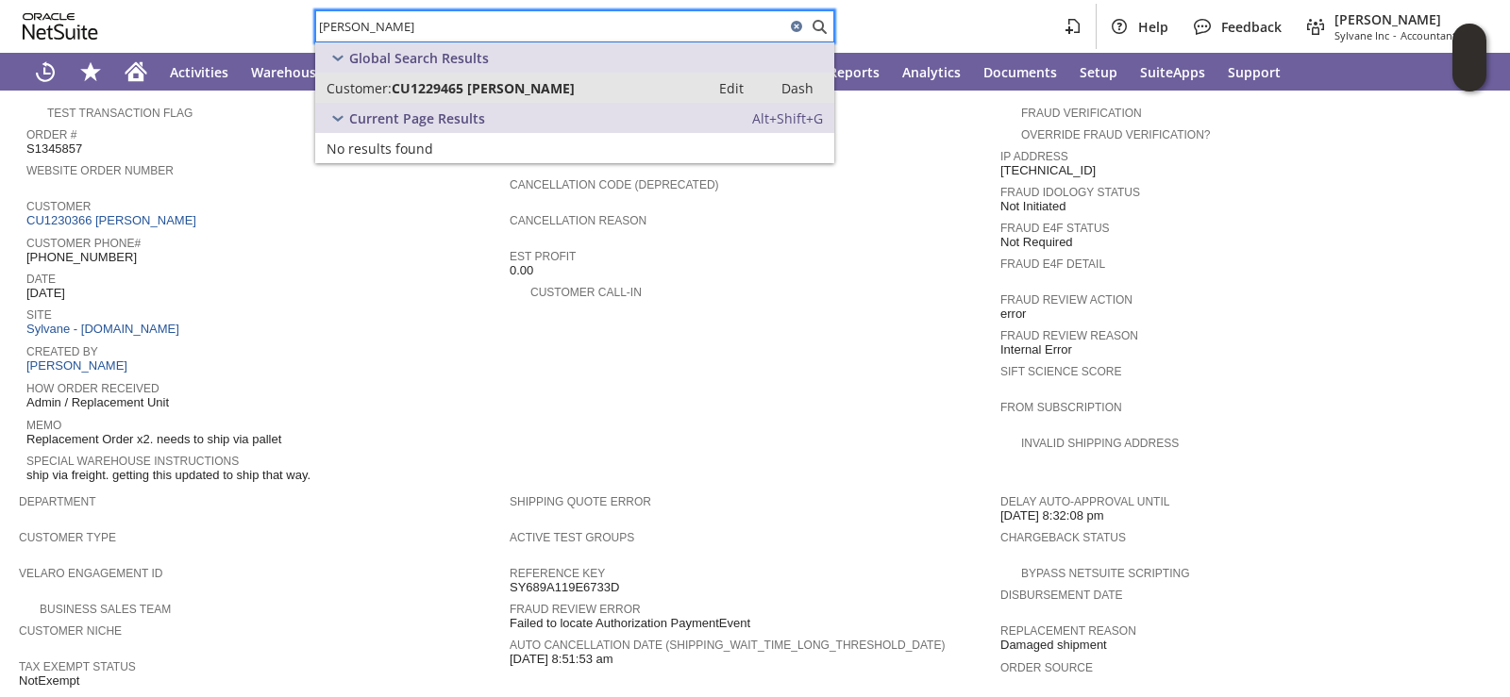
type input "jeffrey anto"
drag, startPoint x: 485, startPoint y: 75, endPoint x: 818, endPoint y: 77, distance: 333.1
click at [818, 77] on div "Global Search Results Customer: CU1229465 Jeffrey Antoniewicz Edit Dash" at bounding box center [574, 72] width 519 height 60
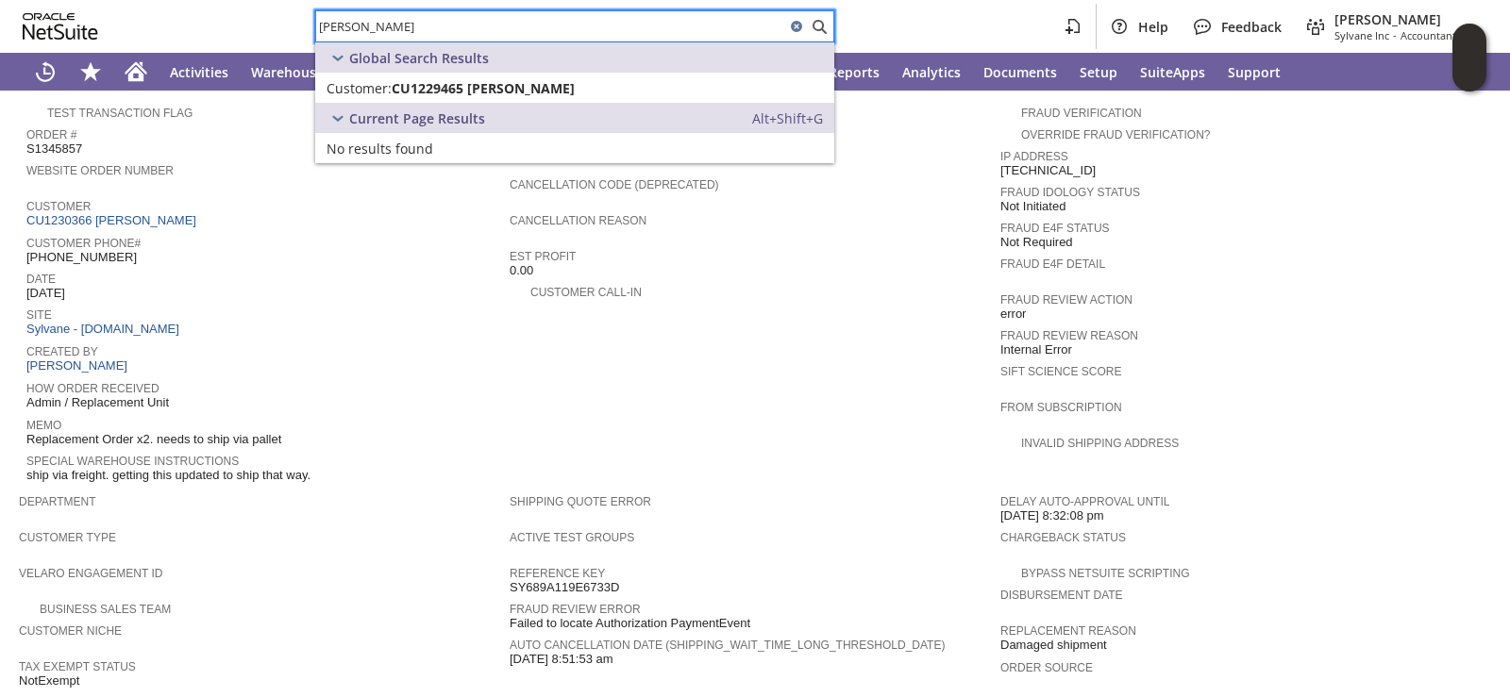
click at [395, 490] on div "Department" at bounding box center [259, 507] width 481 height 34
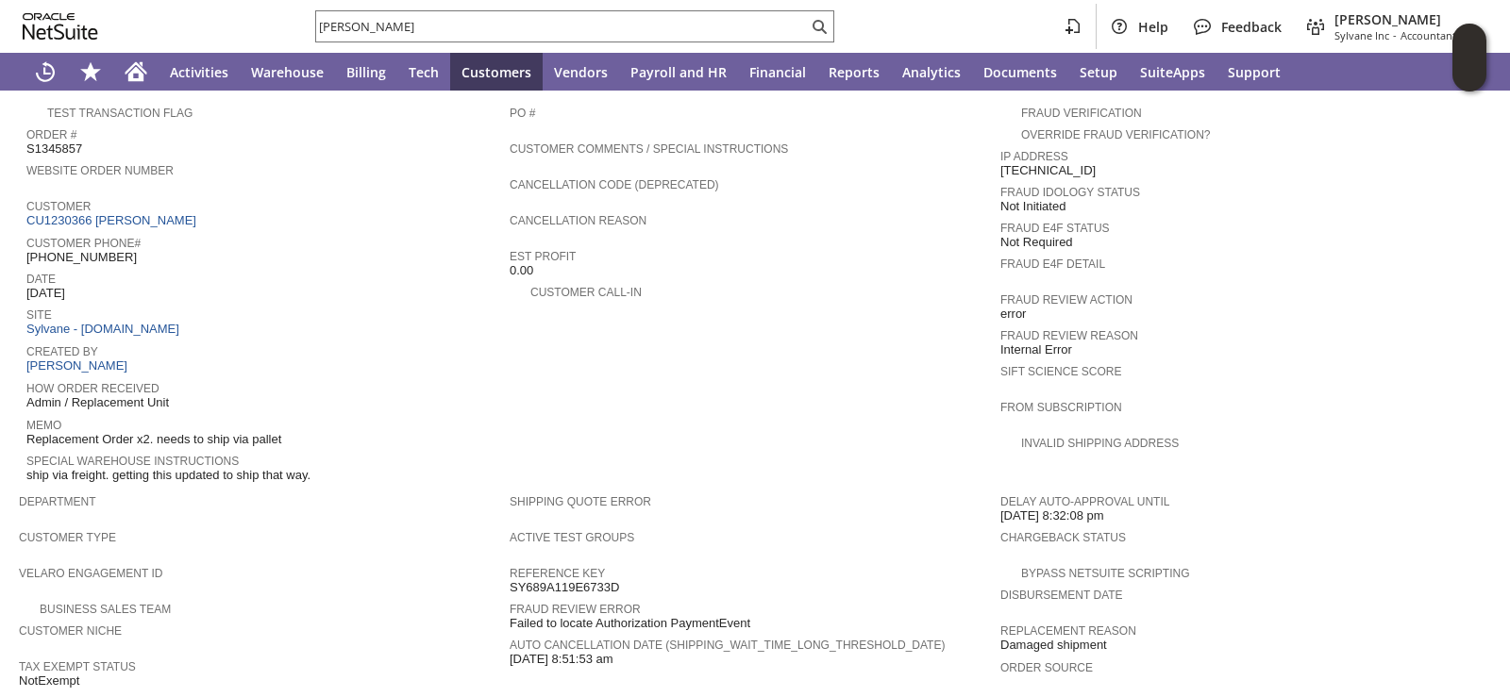
scroll to position [1052, 0]
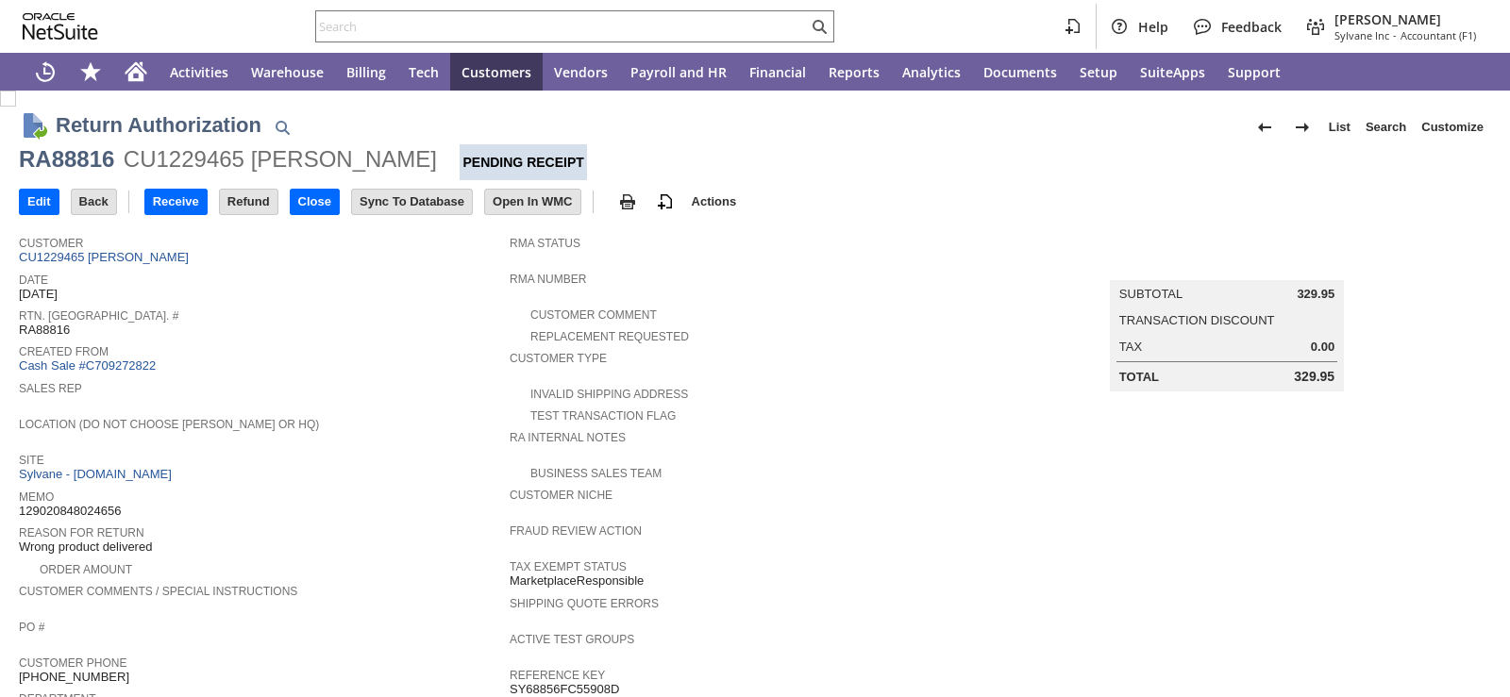
click at [273, 287] on div "Date 8/1/2025" at bounding box center [259, 285] width 481 height 34
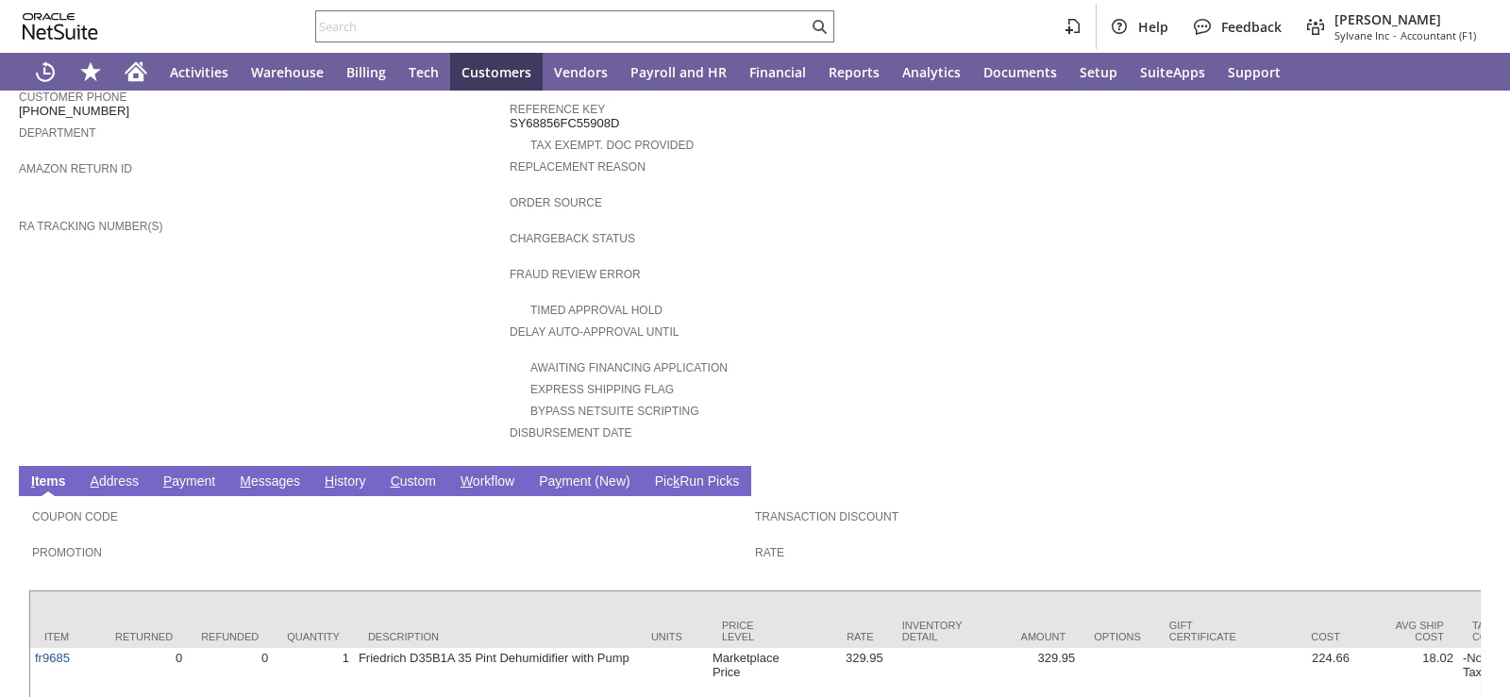
scroll to position [651, 0]
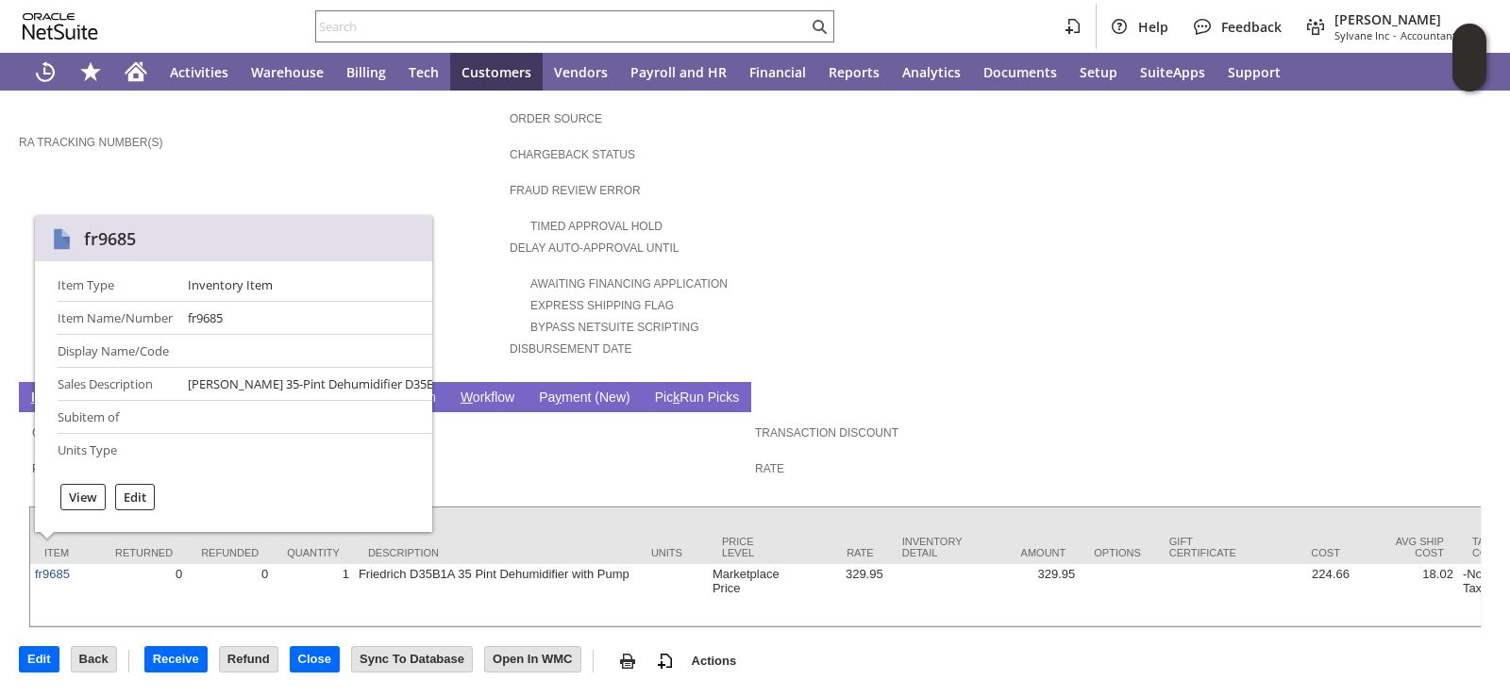
click at [329, 239] on h2 "fr9685" at bounding box center [233, 238] width 397 height 45
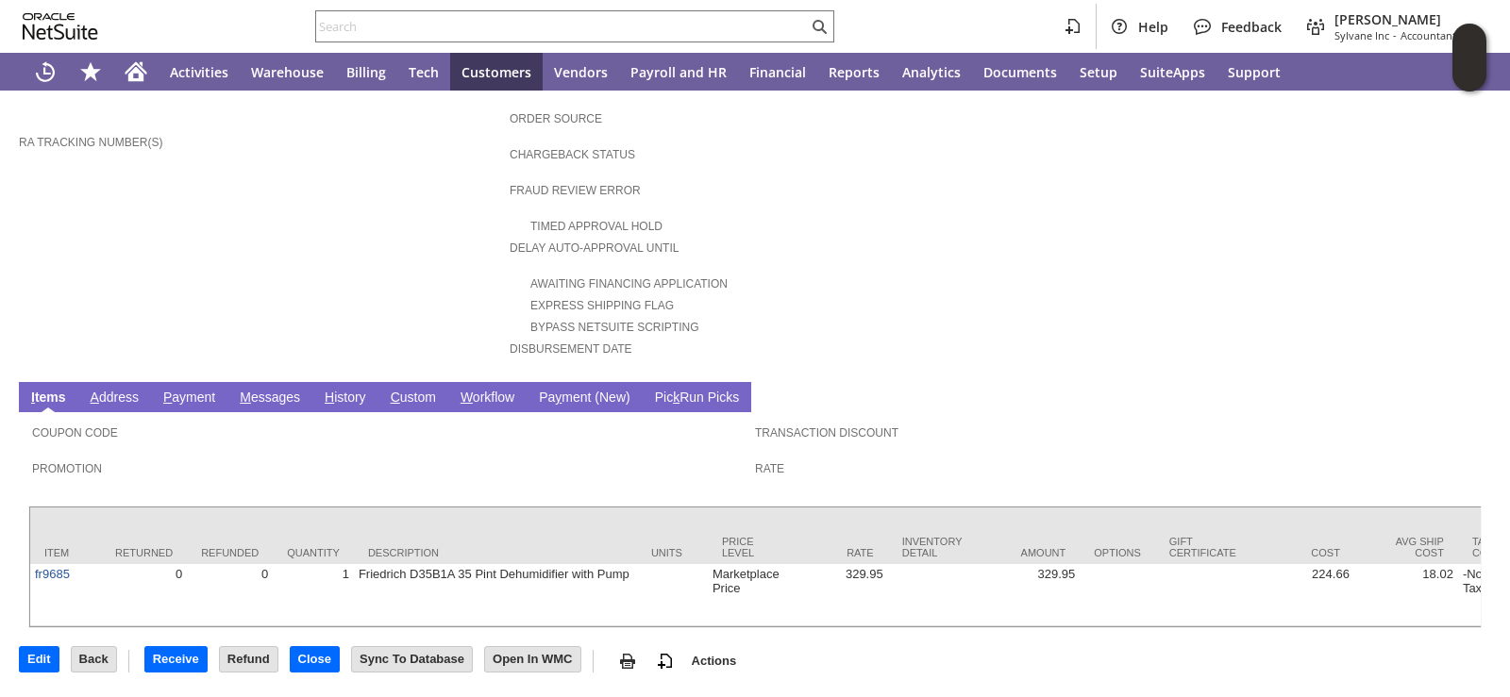
click at [928, 214] on div "Timed Approval Hold" at bounding box center [754, 224] width 491 height 20
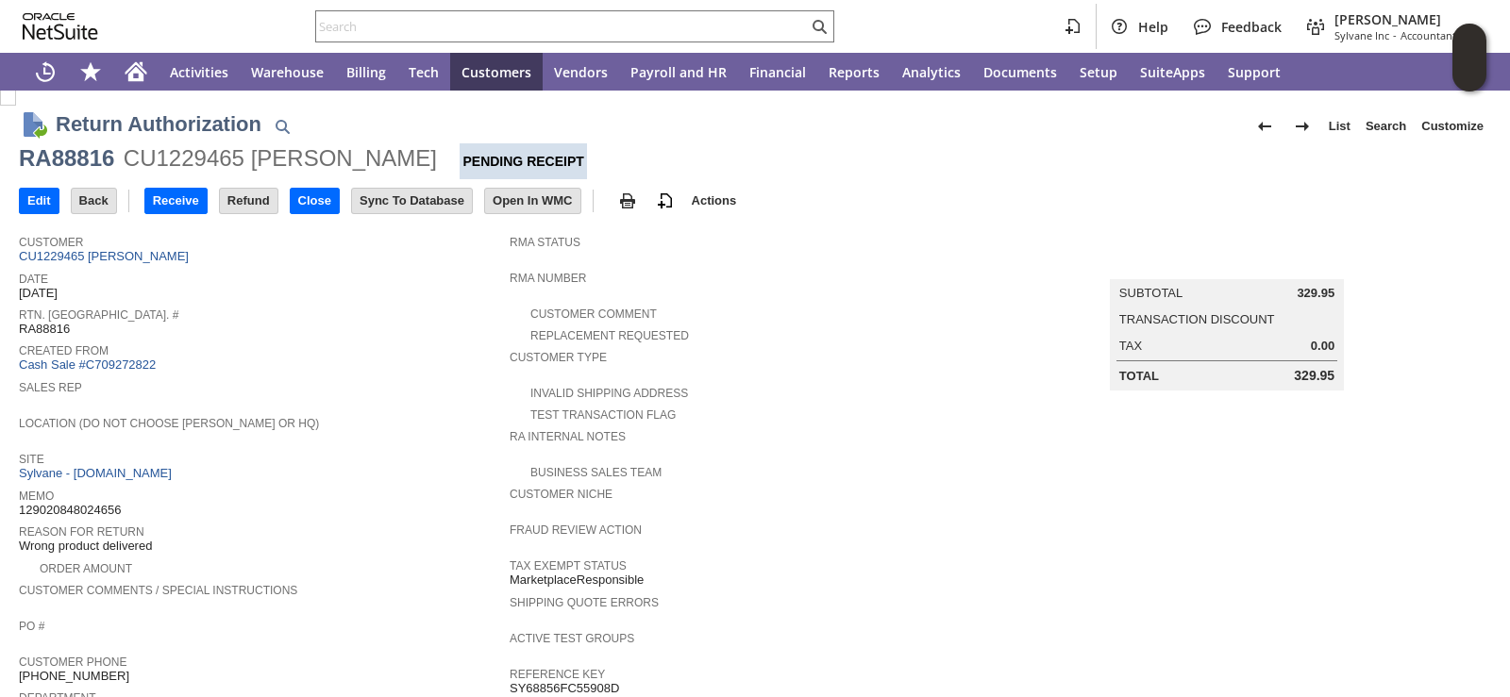
scroll to position [0, 0]
click at [344, 297] on div "Date 8/1/2025" at bounding box center [259, 285] width 481 height 34
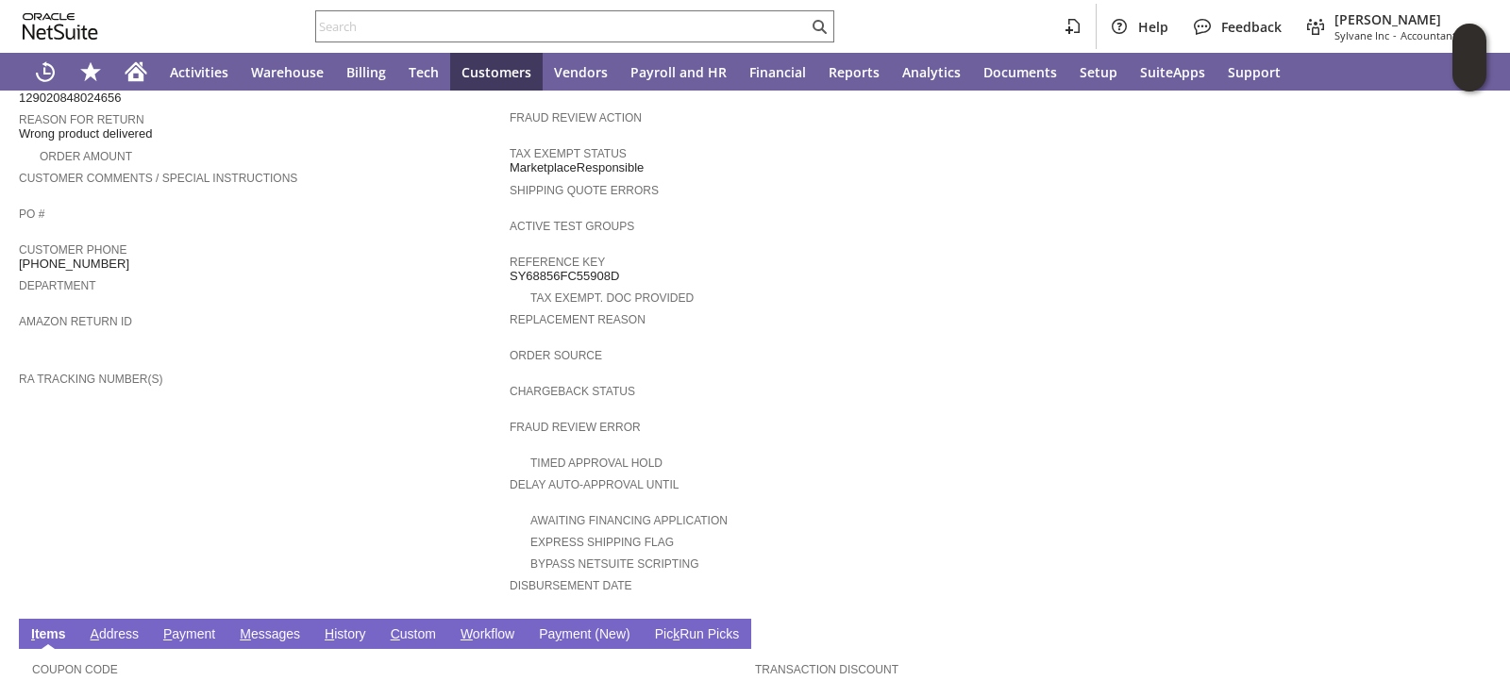
scroll to position [651, 0]
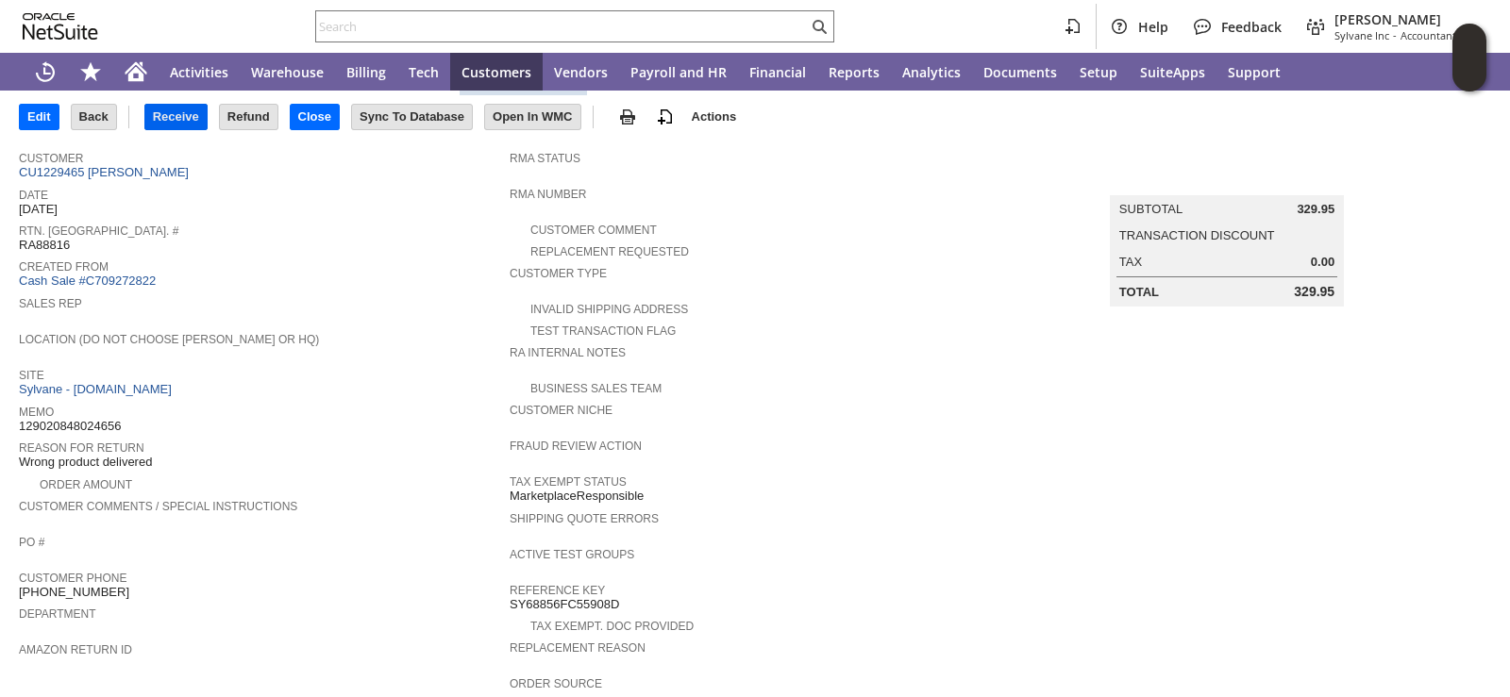
click at [194, 116] on input "Receive" at bounding box center [175, 117] width 61 height 25
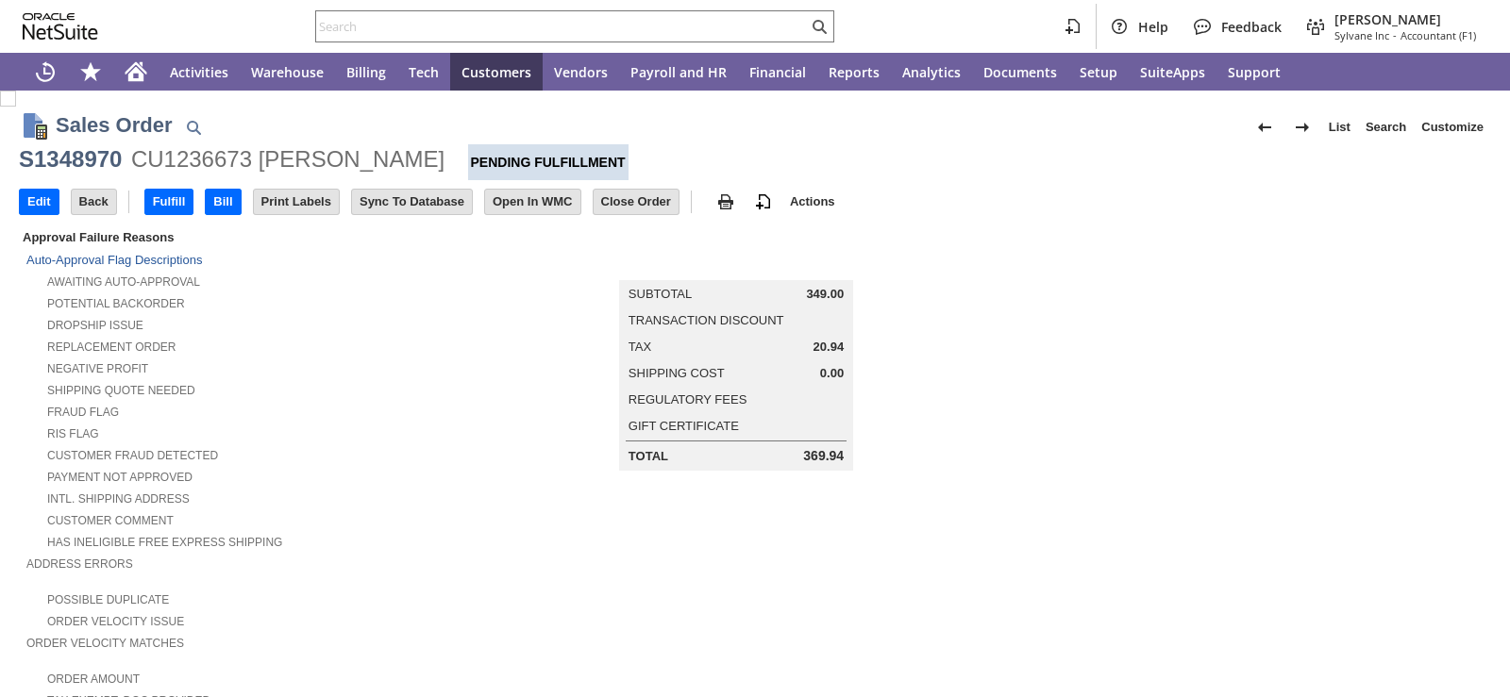
scroll to position [1021, 0]
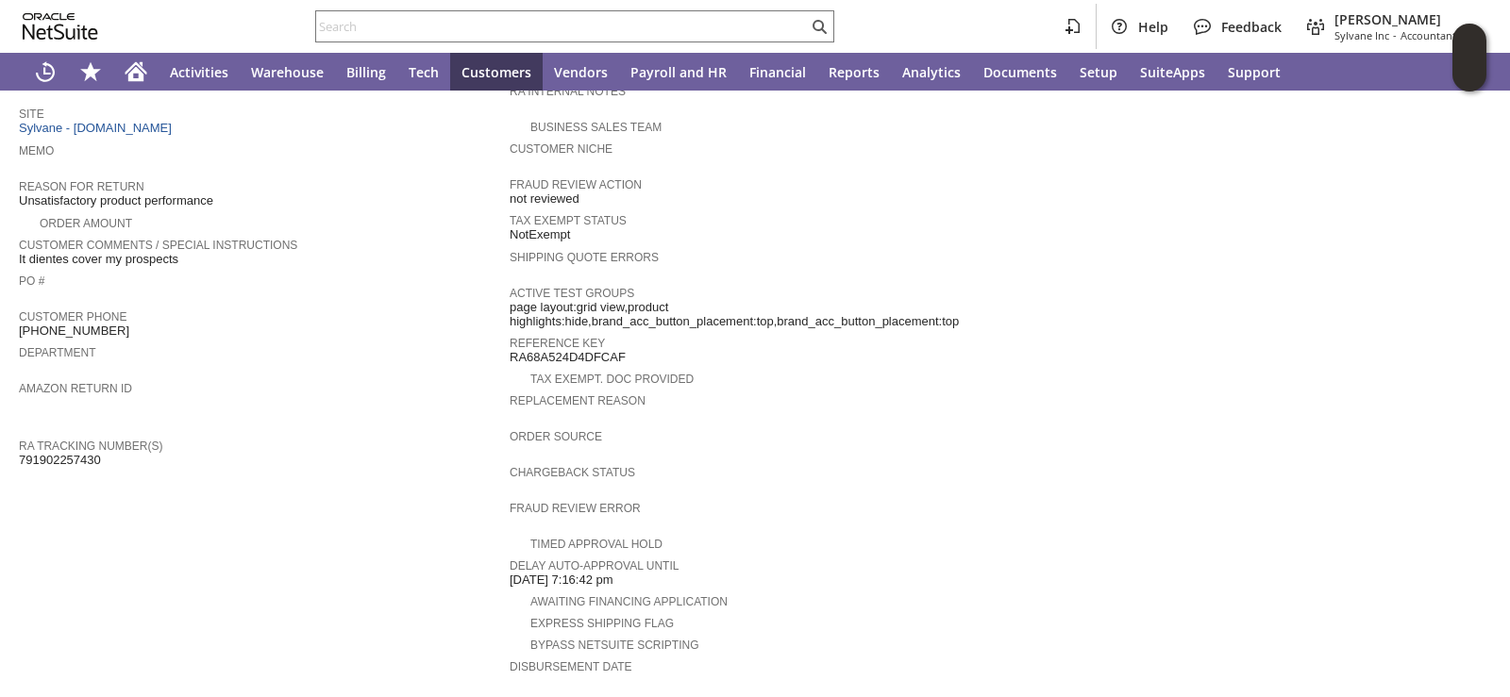
scroll to position [227, 0]
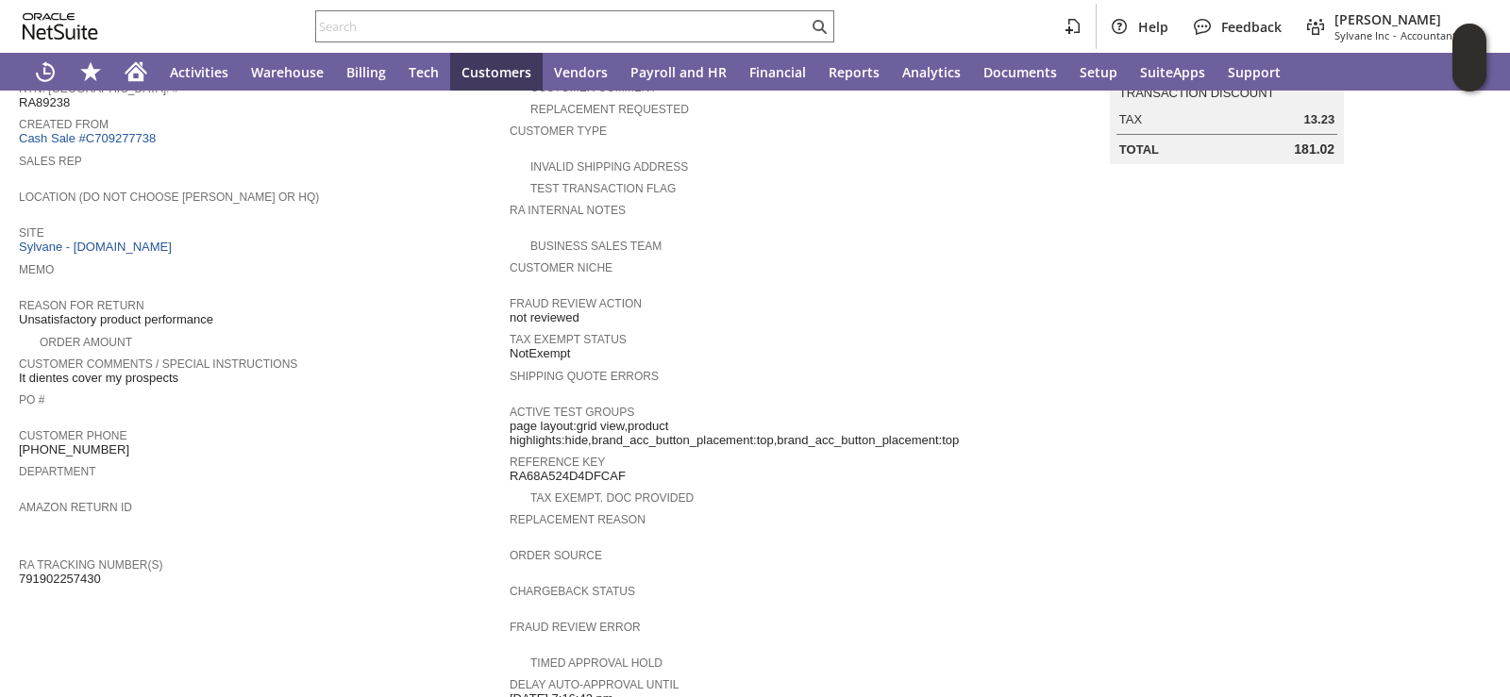
click at [362, 397] on div "PO #" at bounding box center [259, 405] width 481 height 34
click at [369, 394] on div "PO #" at bounding box center [259, 405] width 481 height 34
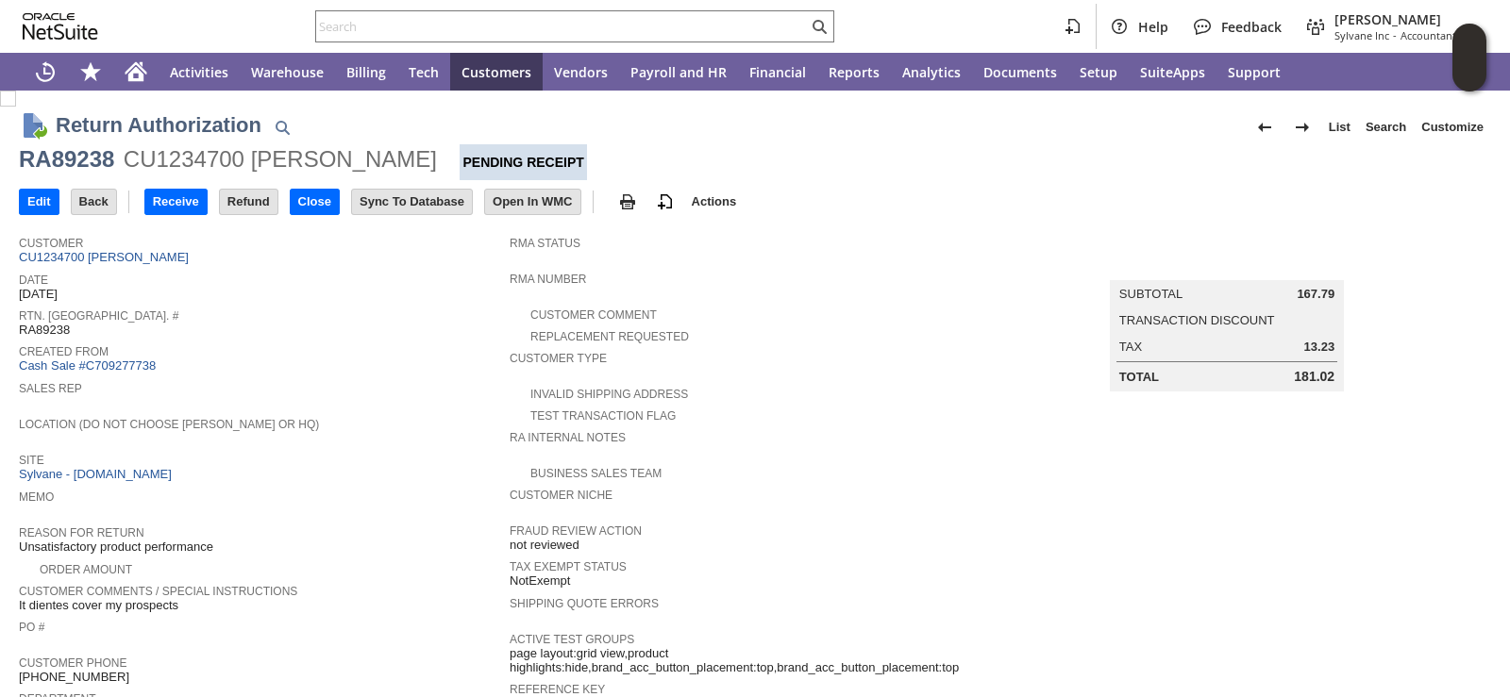
click at [339, 381] on span "Sales Rep" at bounding box center [259, 385] width 481 height 19
click at [198, 198] on input "Receive" at bounding box center [175, 202] width 61 height 25
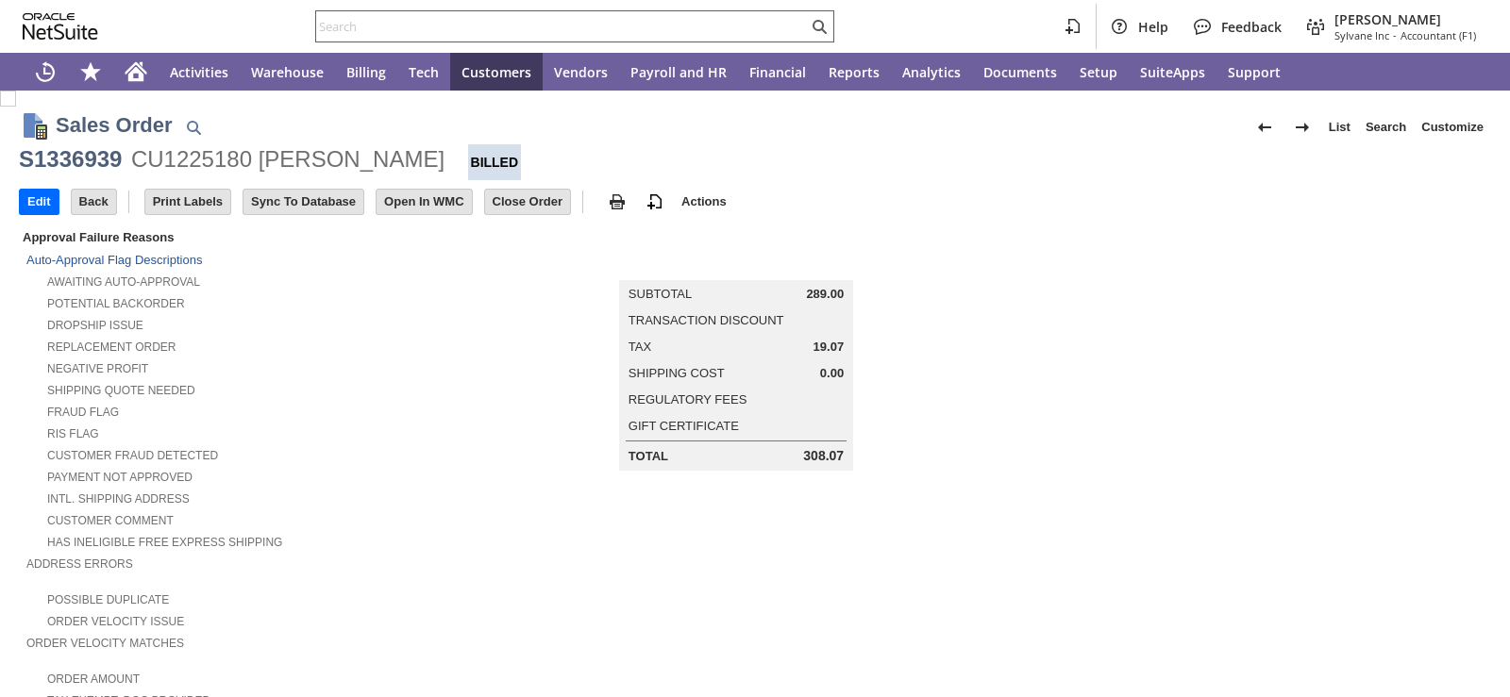
scroll to position [999, 0]
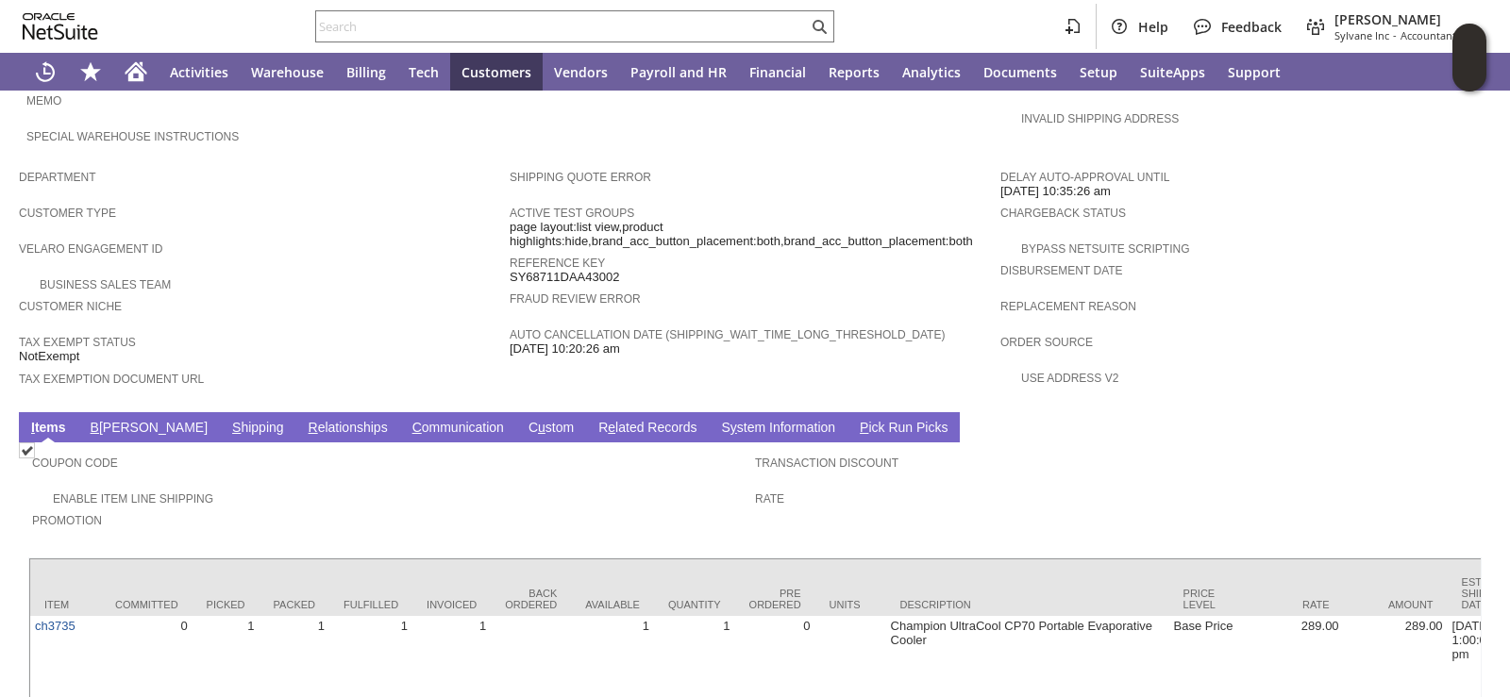
click at [363, 237] on div "Velaro Engagement ID" at bounding box center [259, 254] width 481 height 34
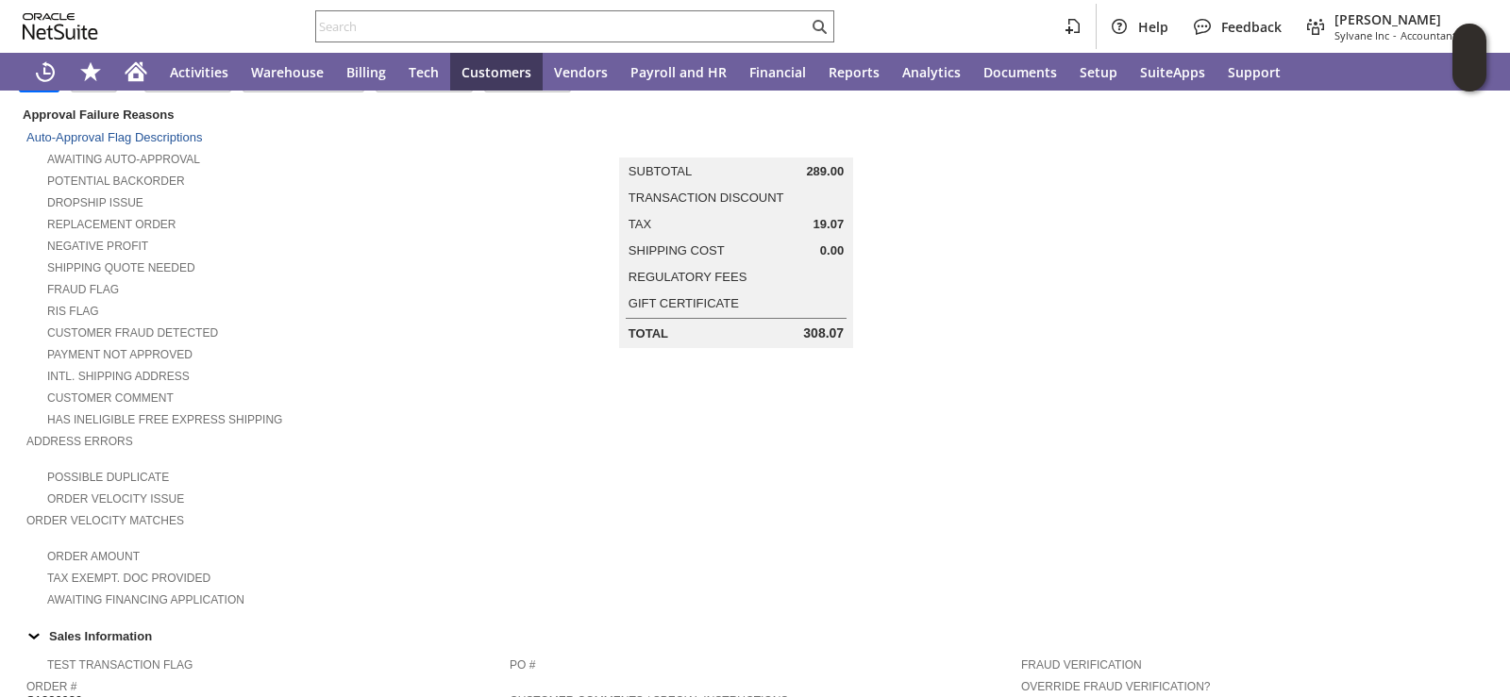
scroll to position [0, 0]
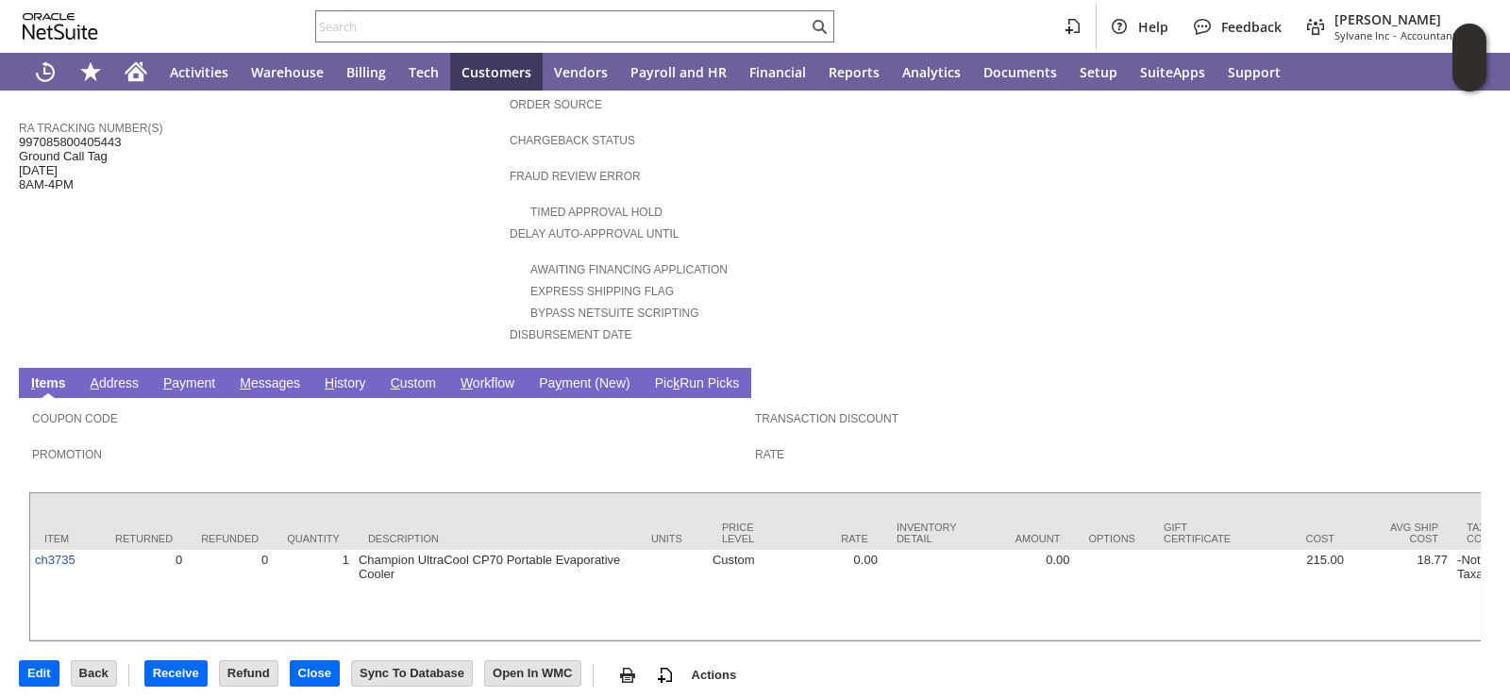
scroll to position [193, 0]
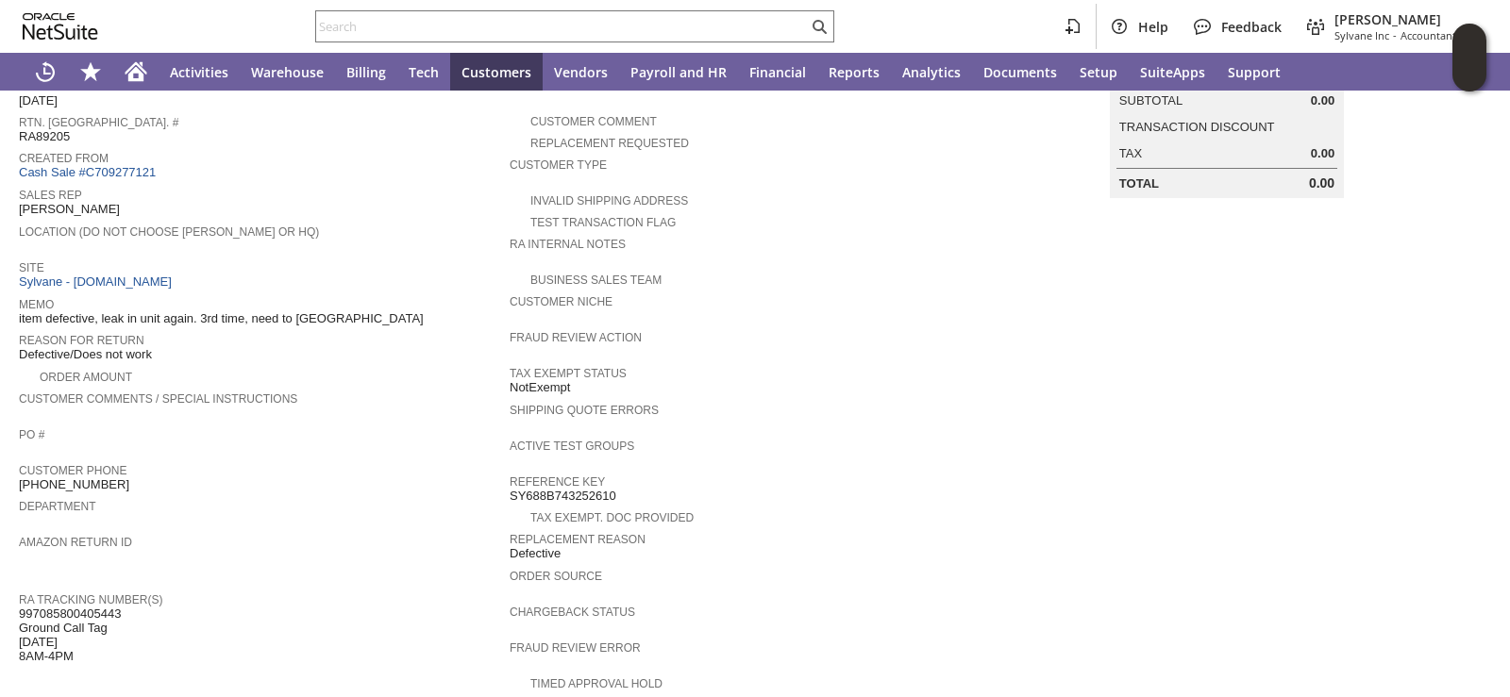
click at [395, 388] on span "Customer Comments / Special Instructions" at bounding box center [259, 396] width 481 height 19
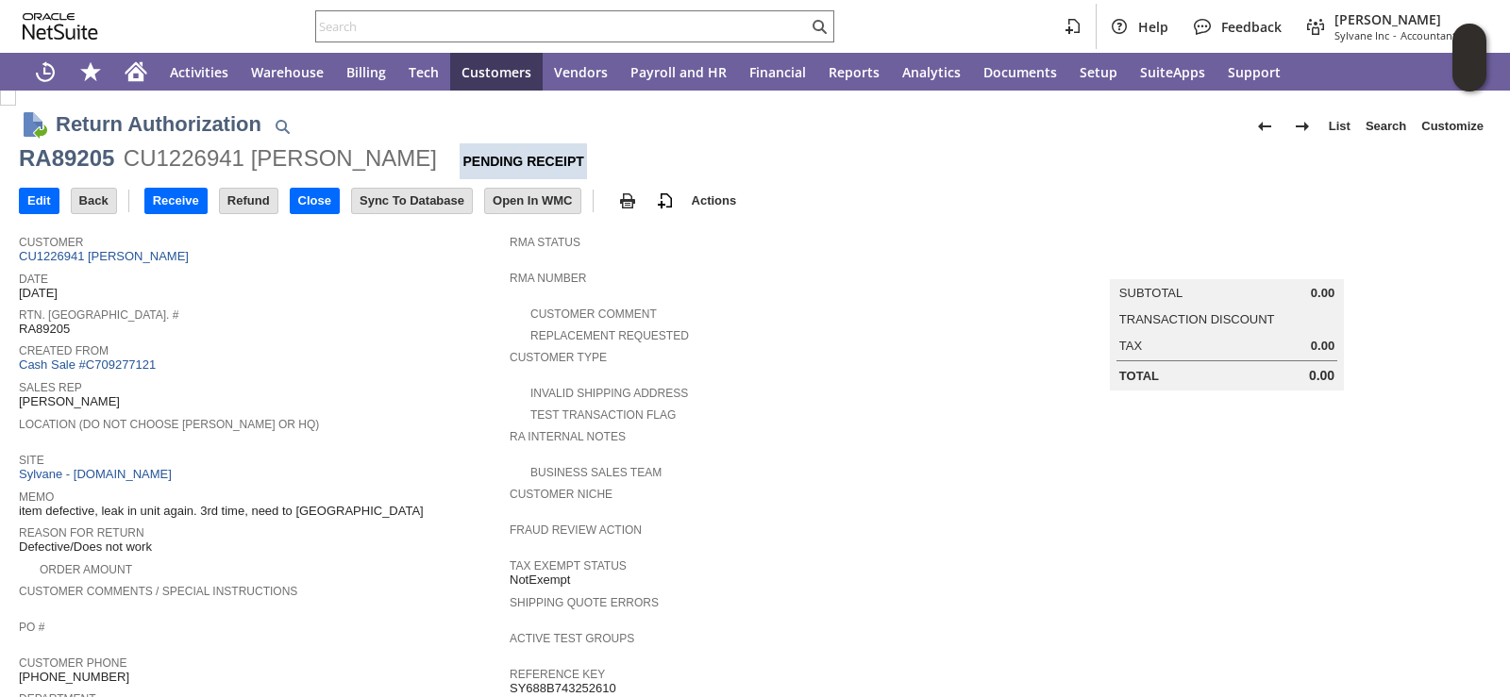
scroll to position [0, 0]
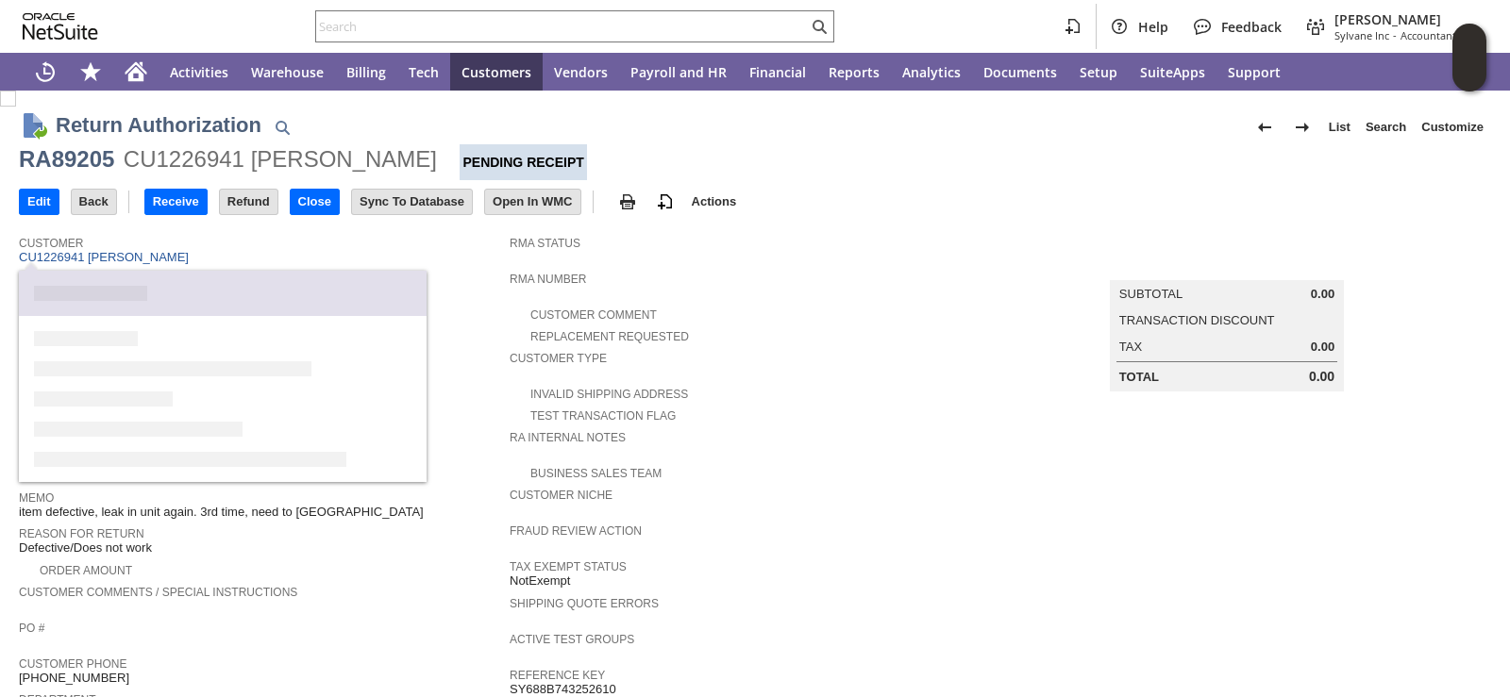
click at [350, 249] on span "Customer" at bounding box center [259, 240] width 481 height 19
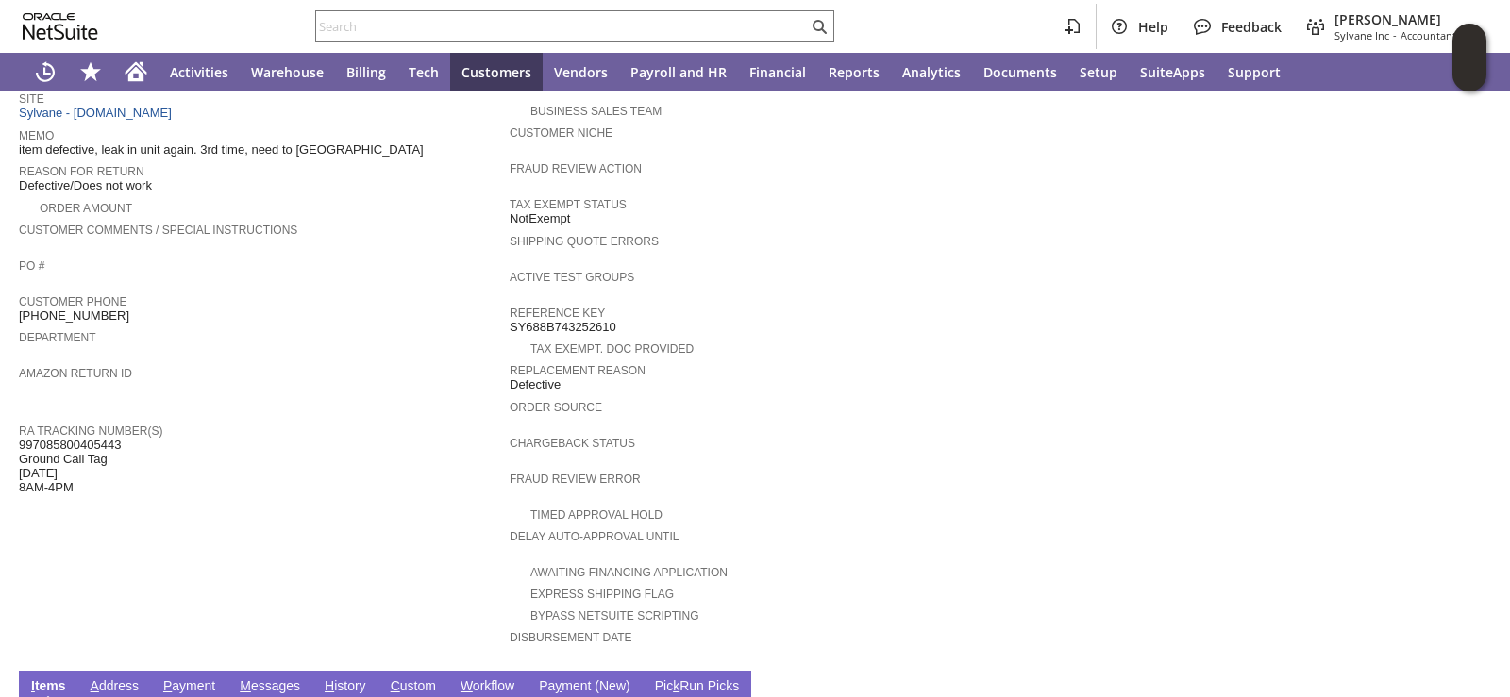
scroll to position [665, 0]
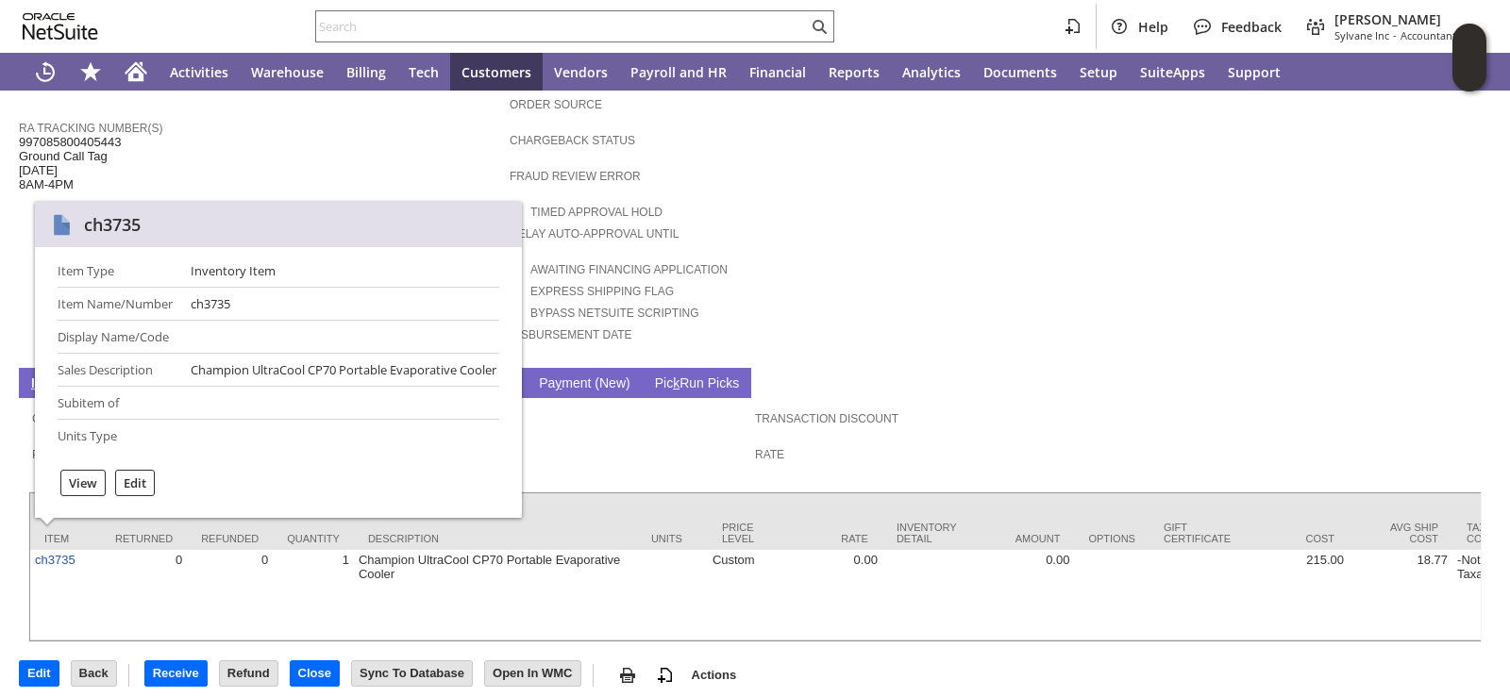
click at [359, 292] on div "Item Type Inventory Item Item Name/Number ch3735 Display Name/Code Sales Descri…" at bounding box center [279, 353] width 442 height 182
drag, startPoint x: 400, startPoint y: 106, endPoint x: 362, endPoint y: 220, distance: 120.2
click at [400, 116] on span "RA Tracking Number(s)" at bounding box center [259, 125] width 481 height 19
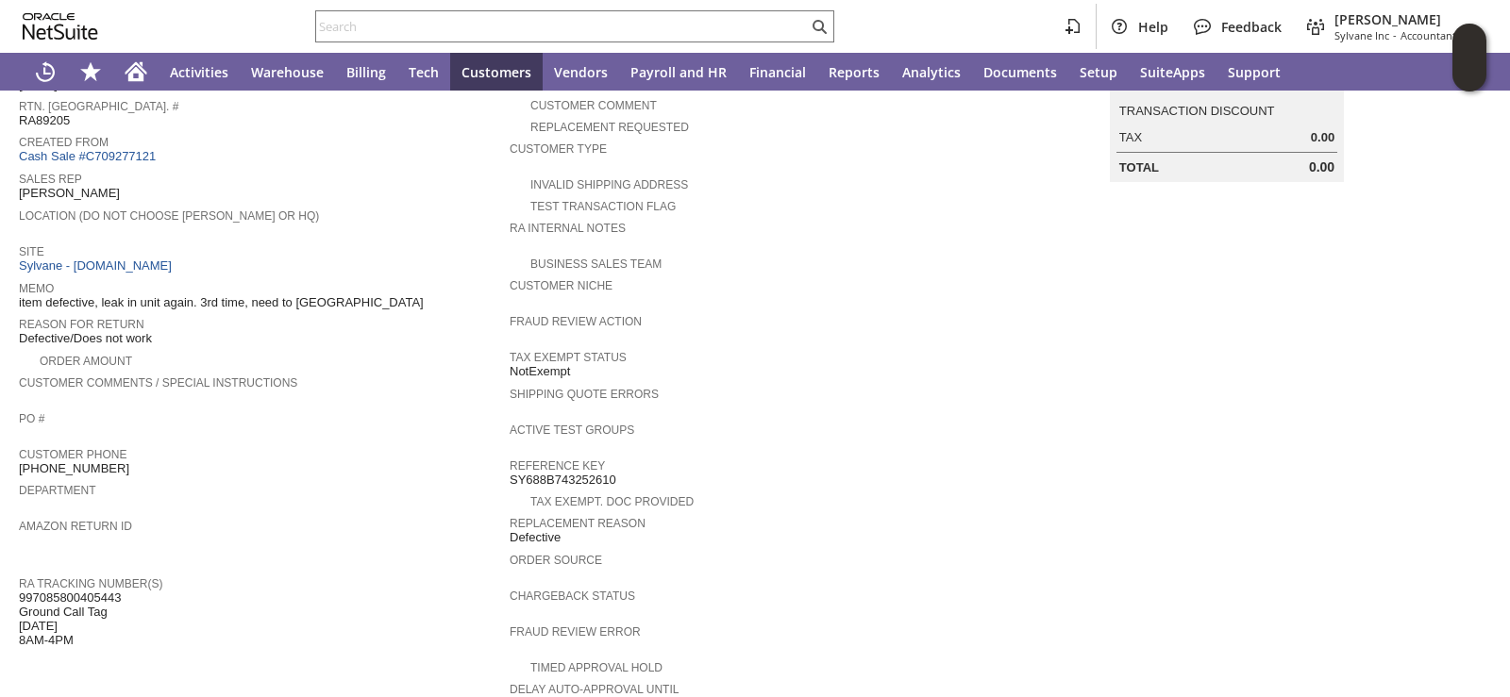
scroll to position [5, 0]
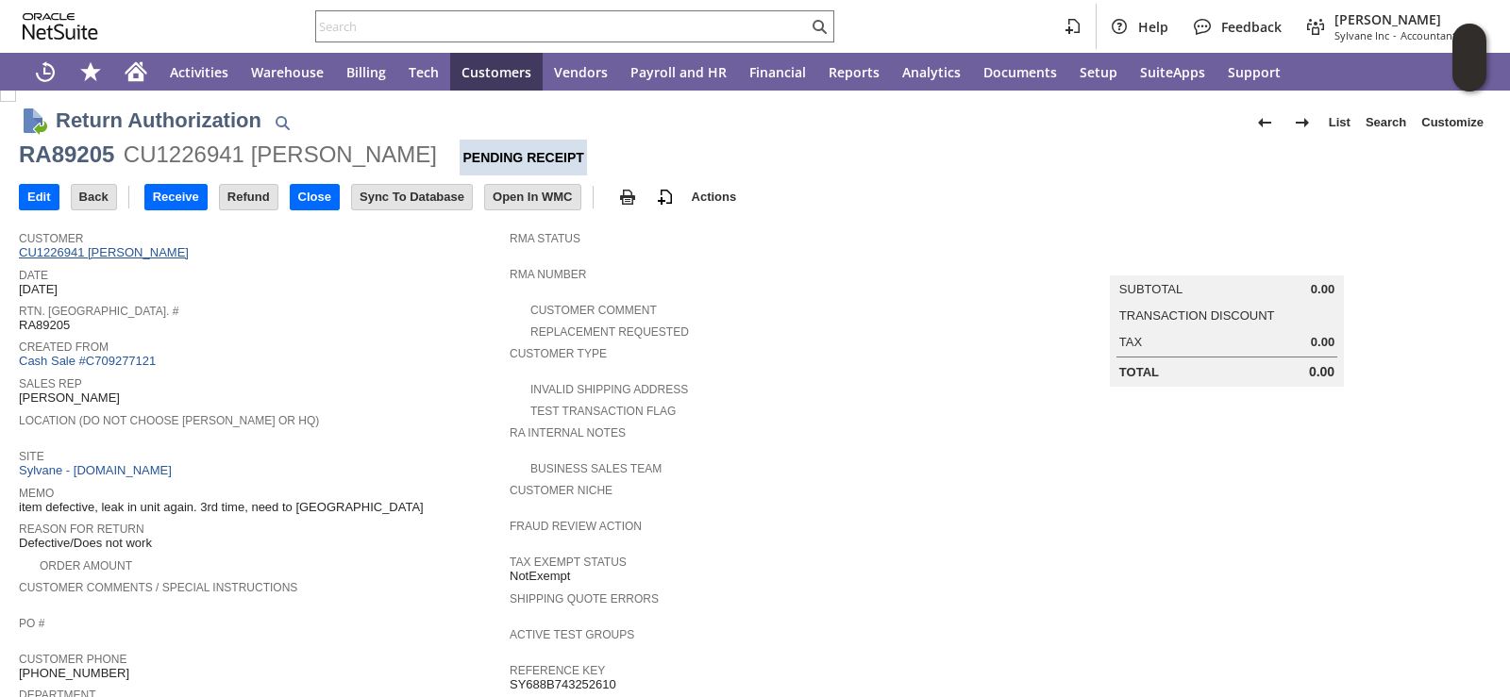
click at [162, 256] on link "CU1226941 Susan E Carlson" at bounding box center [106, 252] width 175 height 14
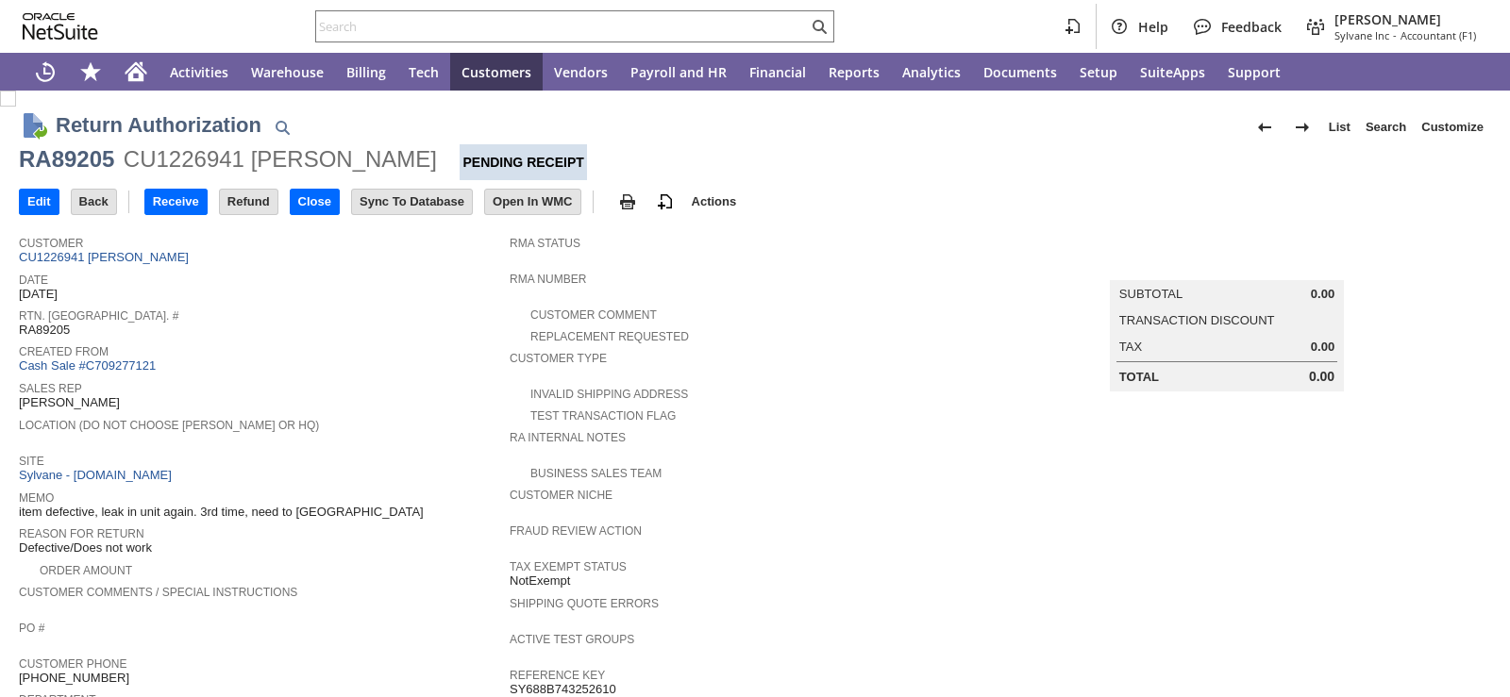
scroll to position [472, 0]
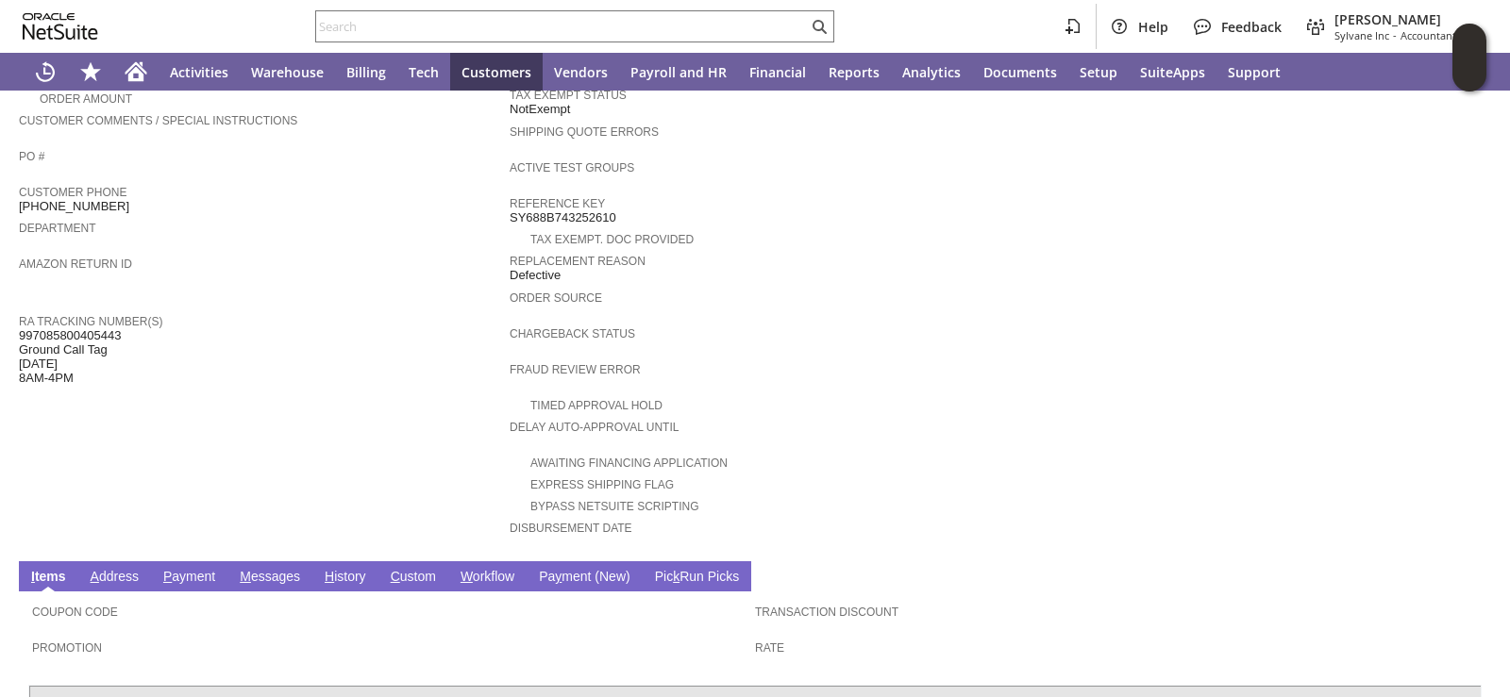
click at [416, 327] on div "RA Tracking Number(s) 997085800405443 Ground Call Tag 8.19.2025 8AM-4PM" at bounding box center [259, 347] width 481 height 76
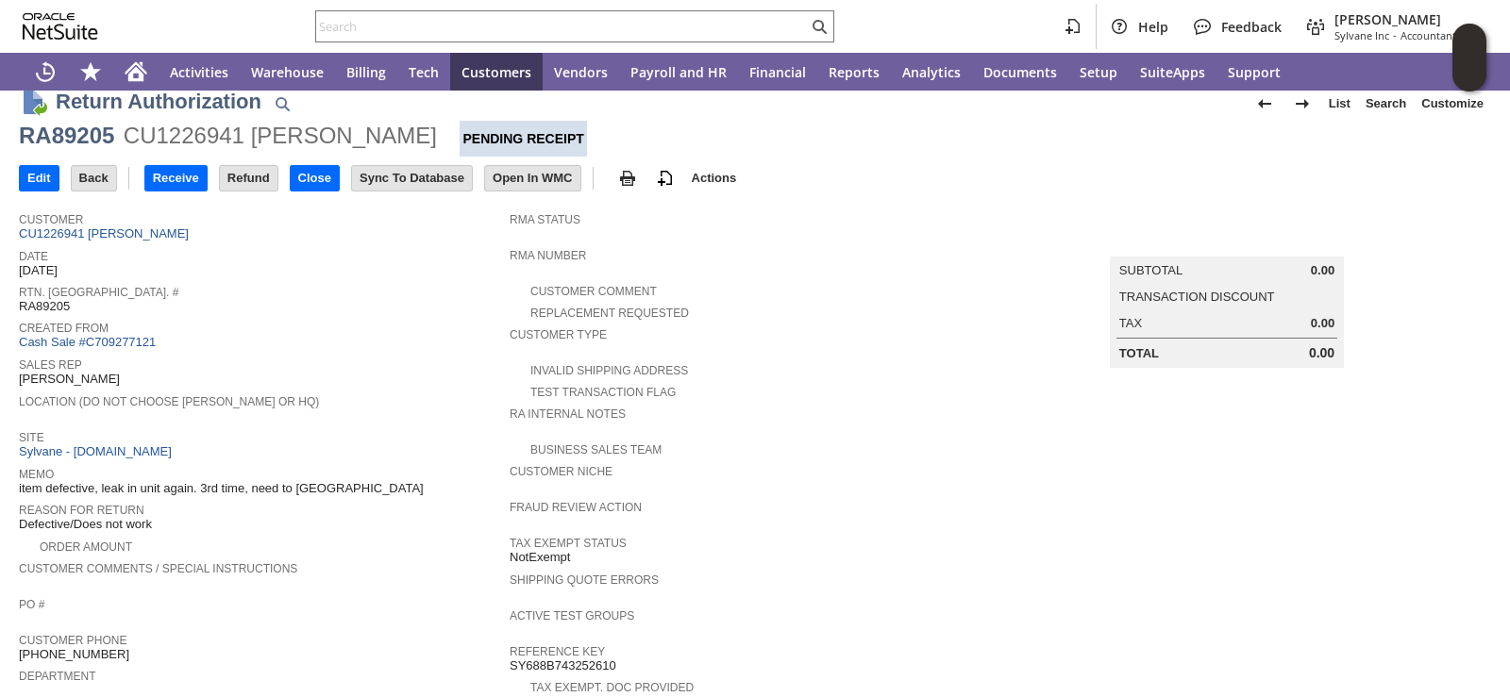
scroll to position [0, 0]
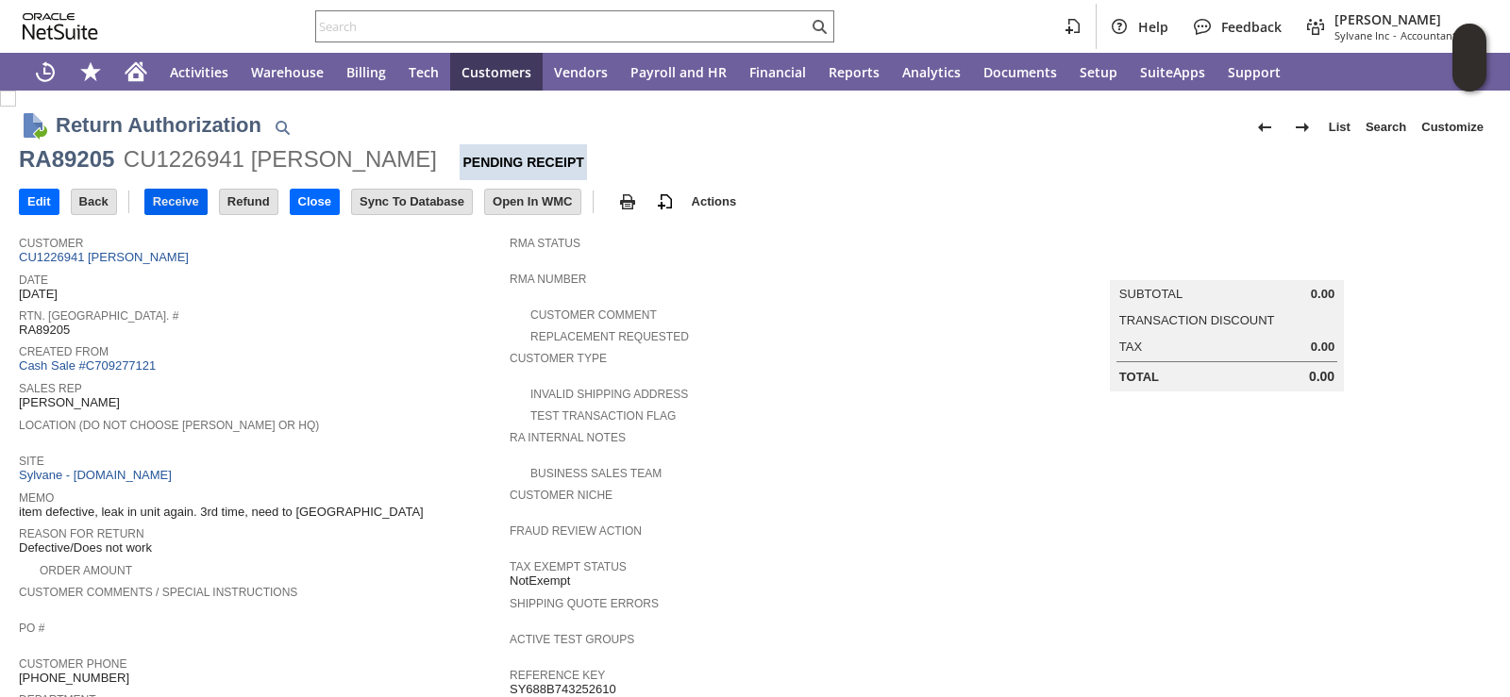
click at [201, 206] on input "Receive" at bounding box center [175, 202] width 61 height 25
